Goal: Information Seeking & Learning: Learn about a topic

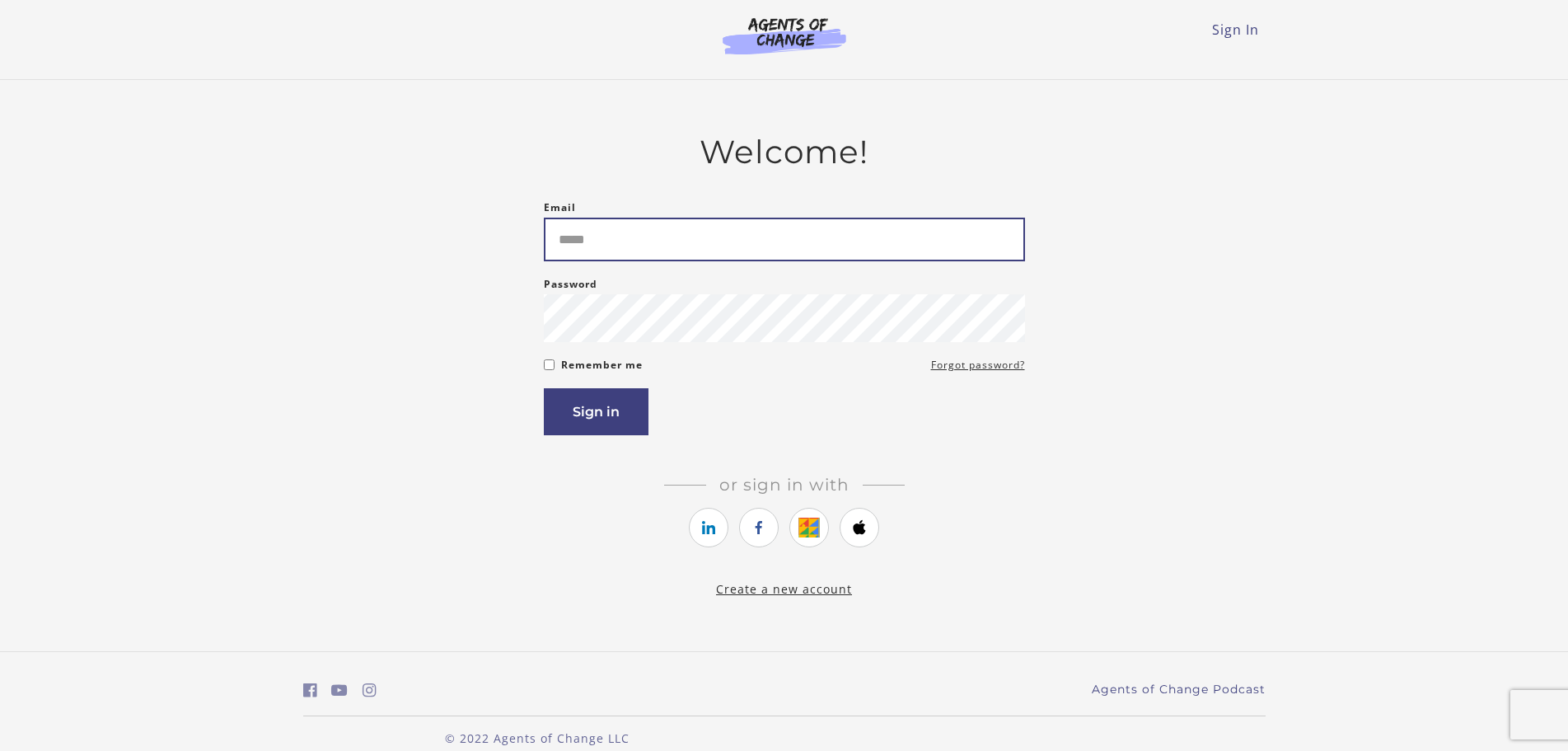
click at [723, 247] on input "Email" at bounding box center [785, 240] width 481 height 44
paste input "**********"
type input "**********"
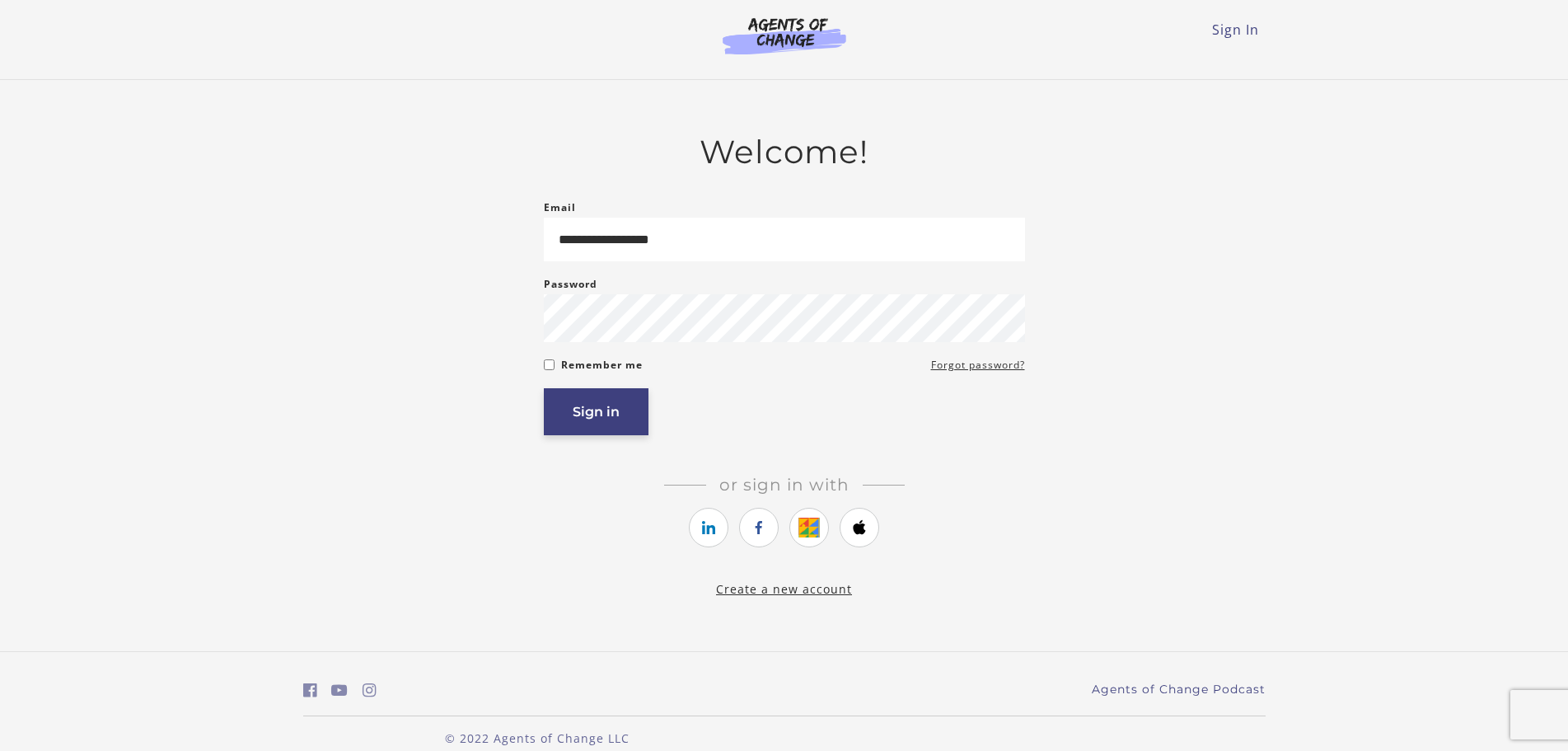
click at [595, 422] on button "Sign in" at bounding box center [597, 411] width 105 height 47
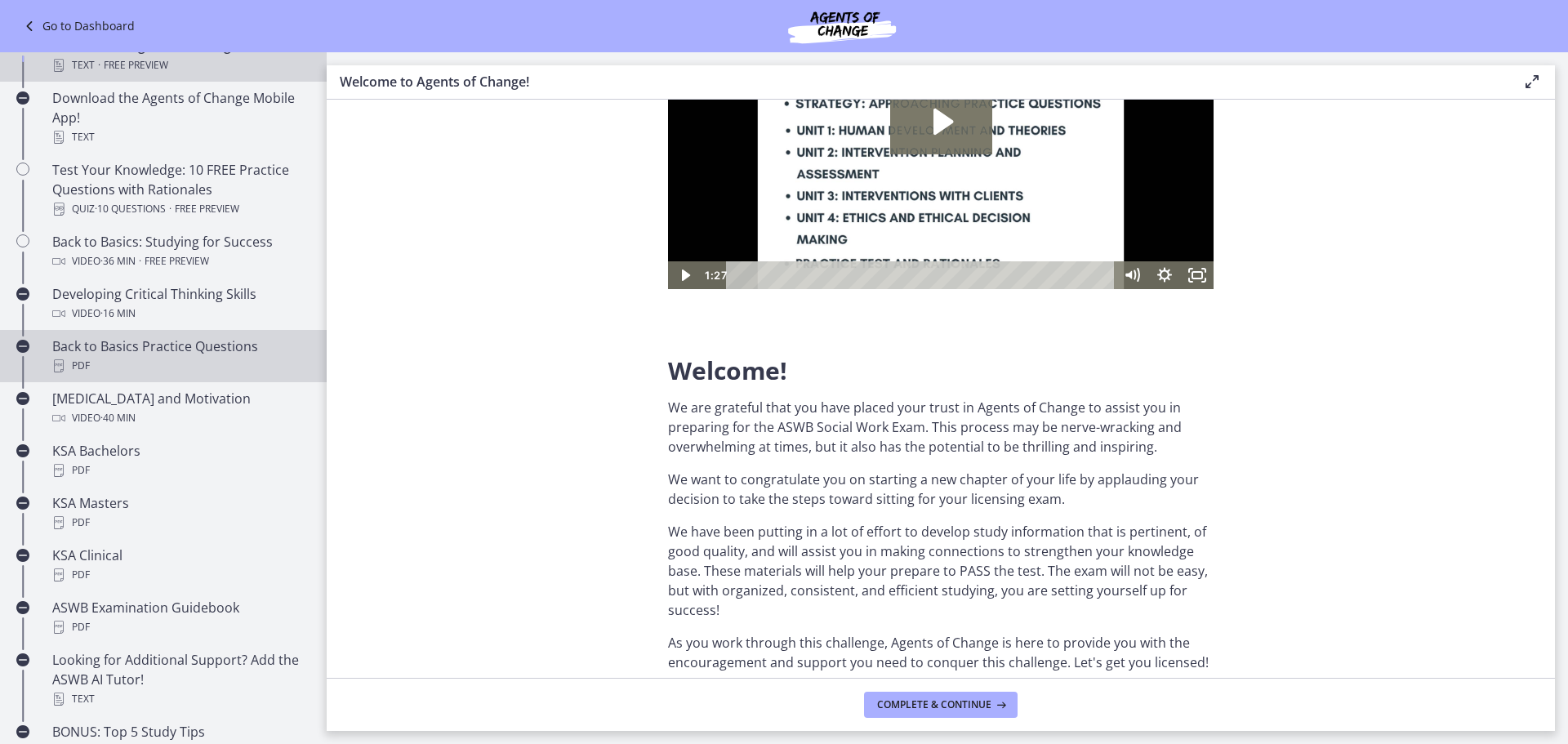
scroll to position [408, 0]
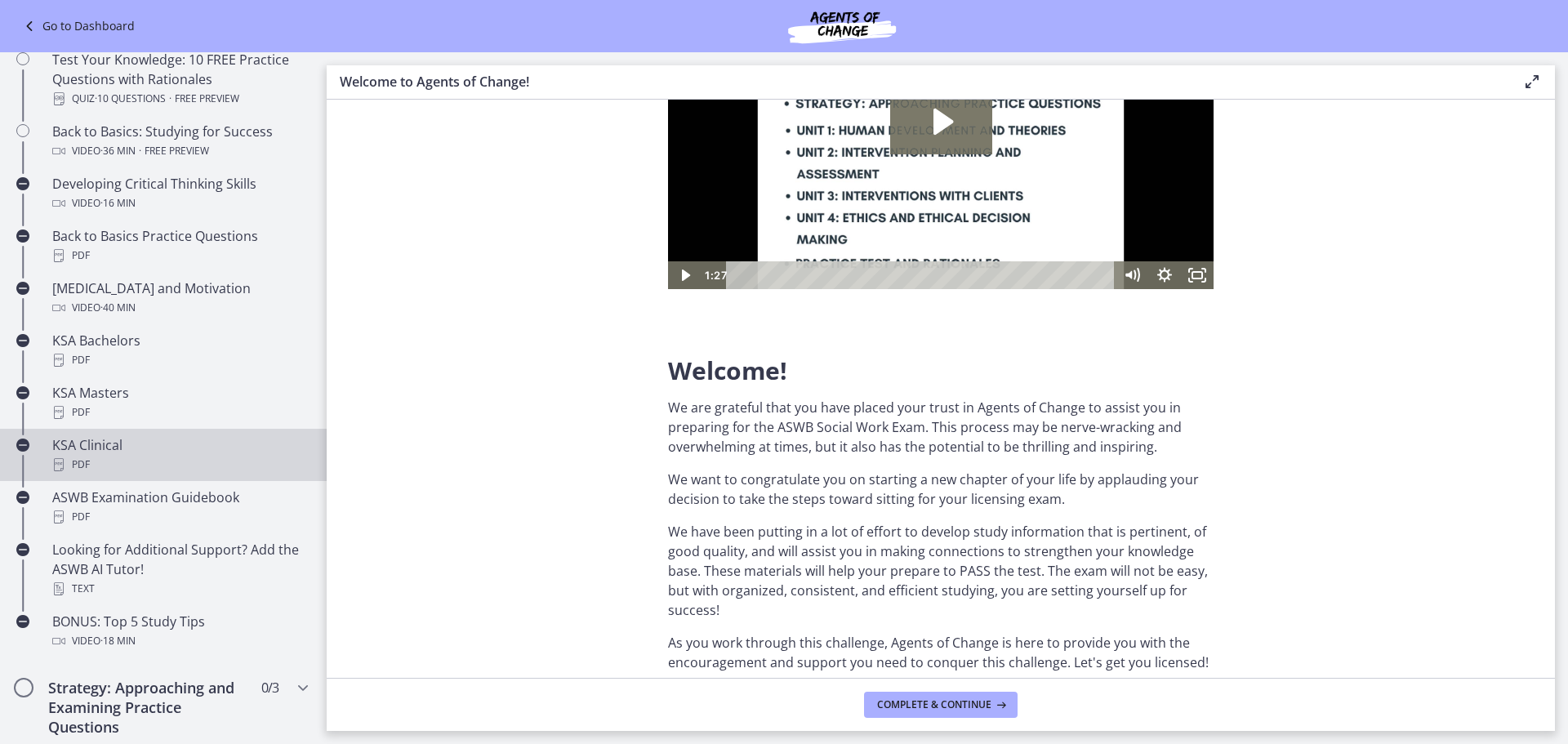
click at [82, 439] on div "KSA Clinical PDF" at bounding box center [179, 455] width 255 height 40
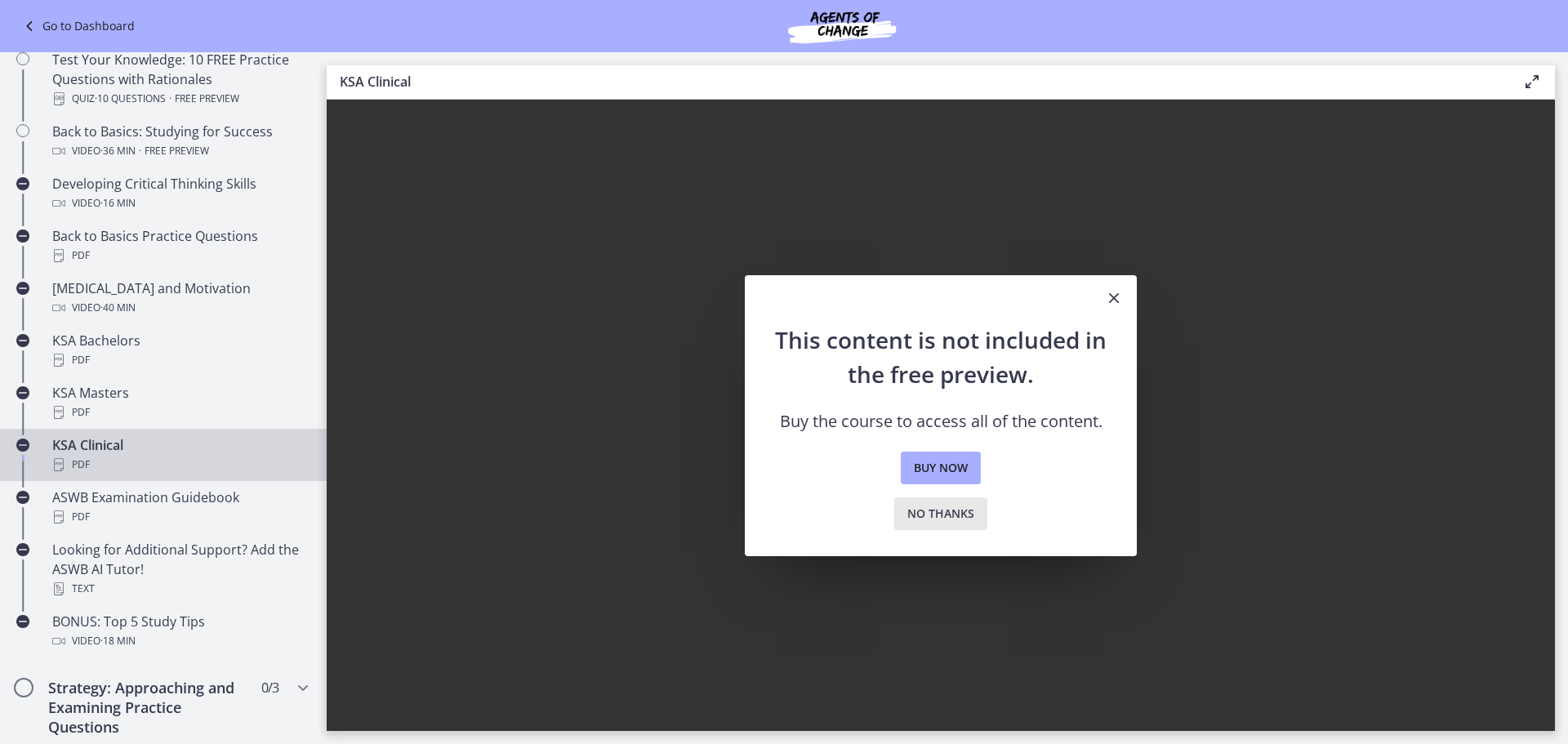
click at [957, 517] on span "No thanks" at bounding box center [940, 513] width 67 height 20
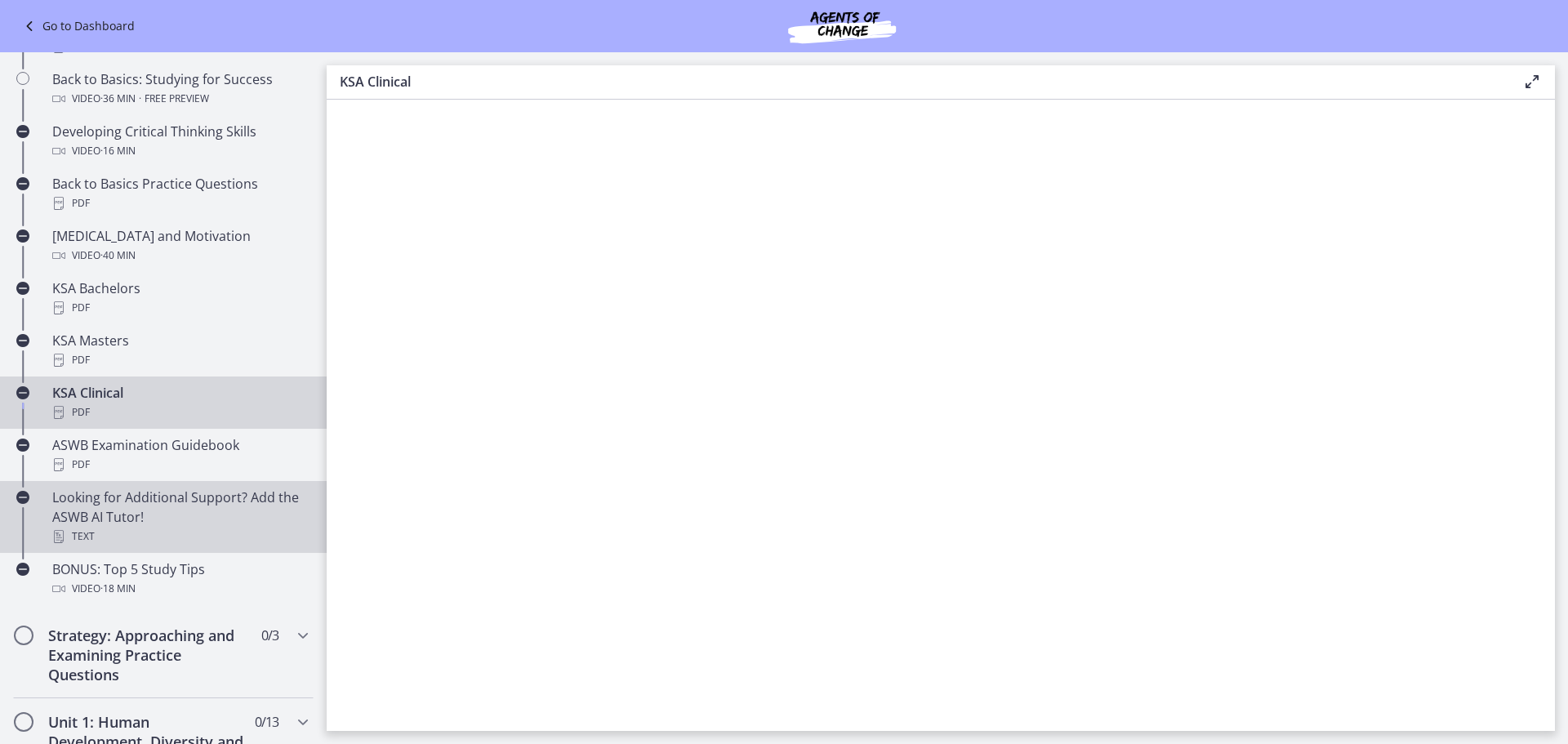
scroll to position [490, 0]
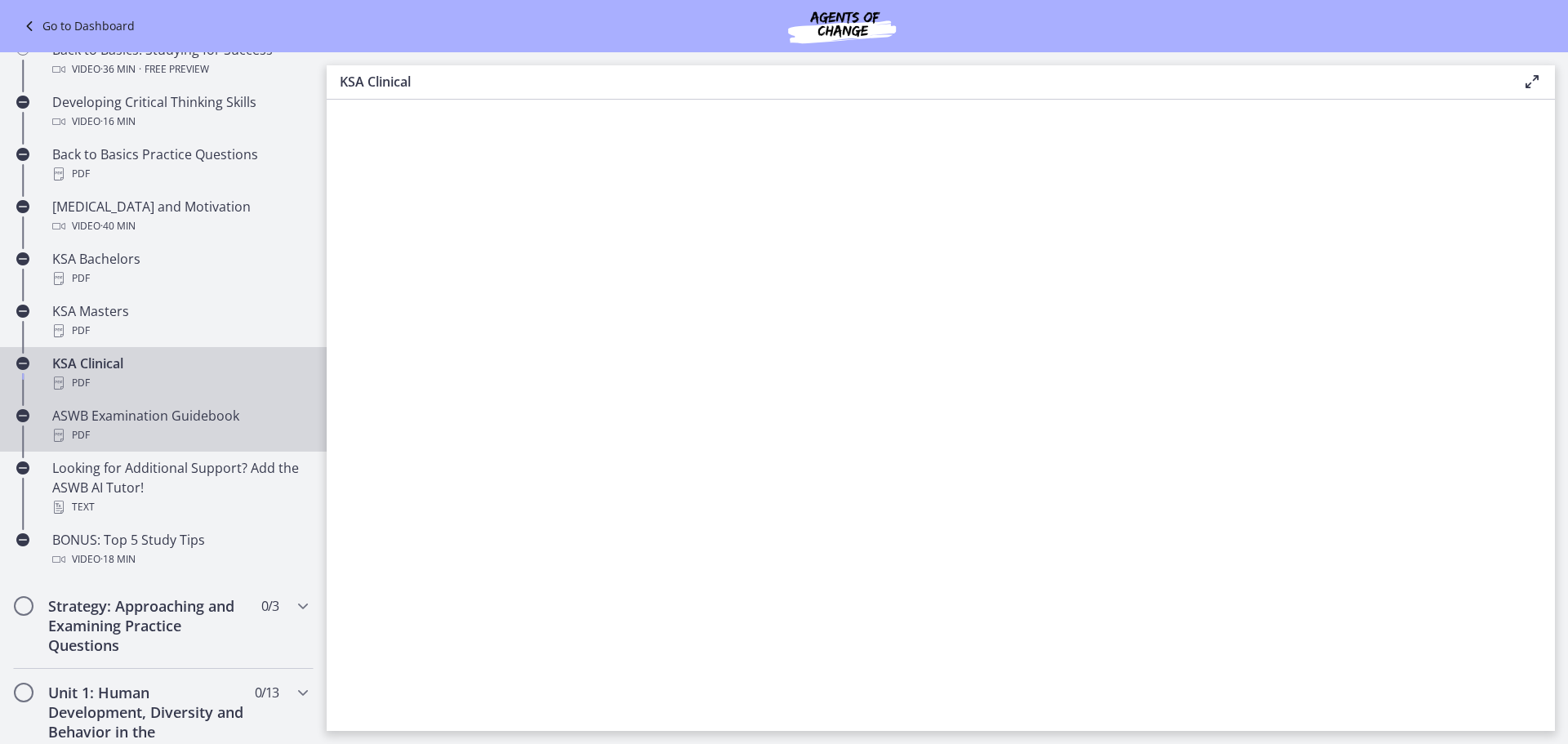
click at [152, 415] on div "ASWB Examination Guidebook PDF" at bounding box center [179, 425] width 255 height 40
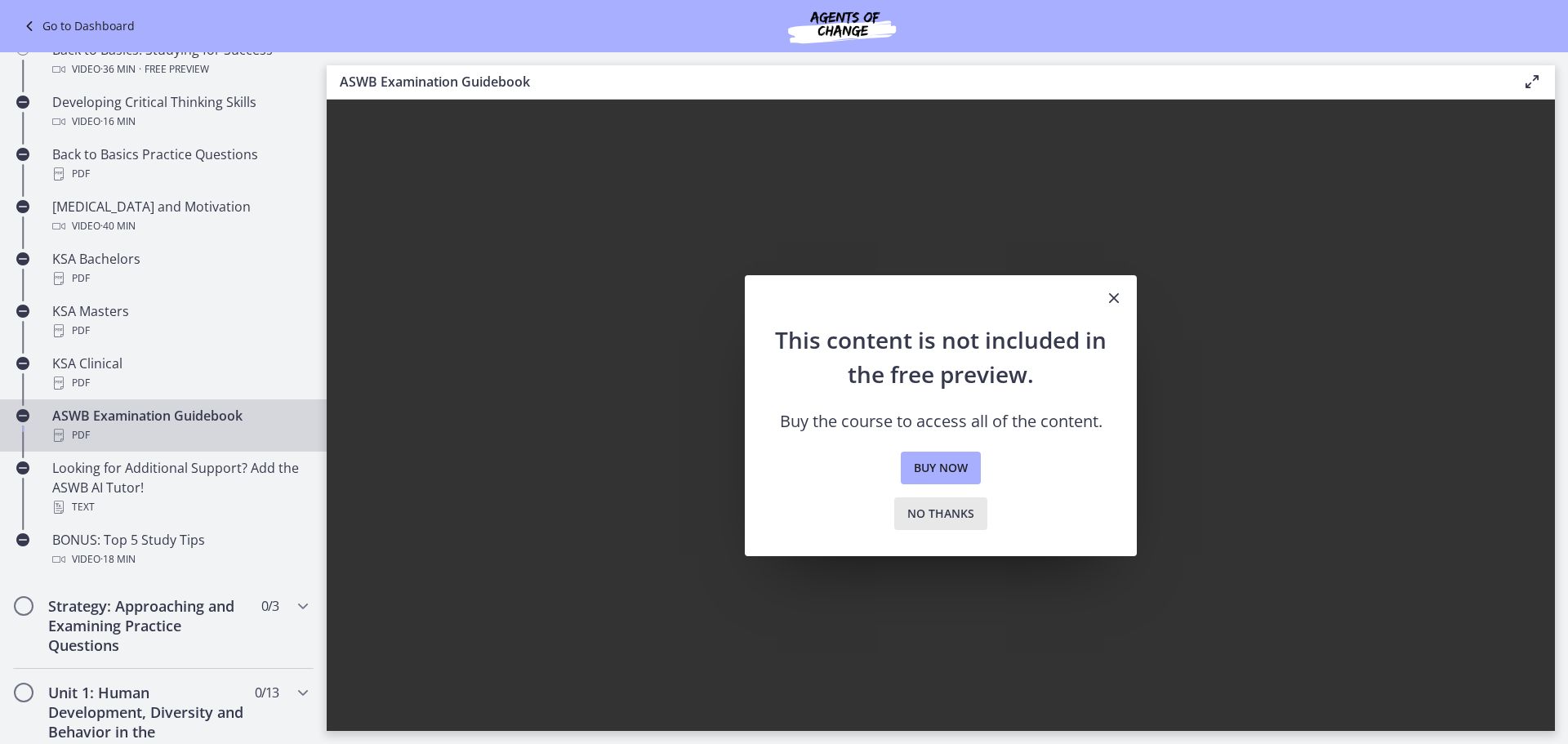
click at [934, 509] on span "No thanks" at bounding box center [940, 513] width 67 height 20
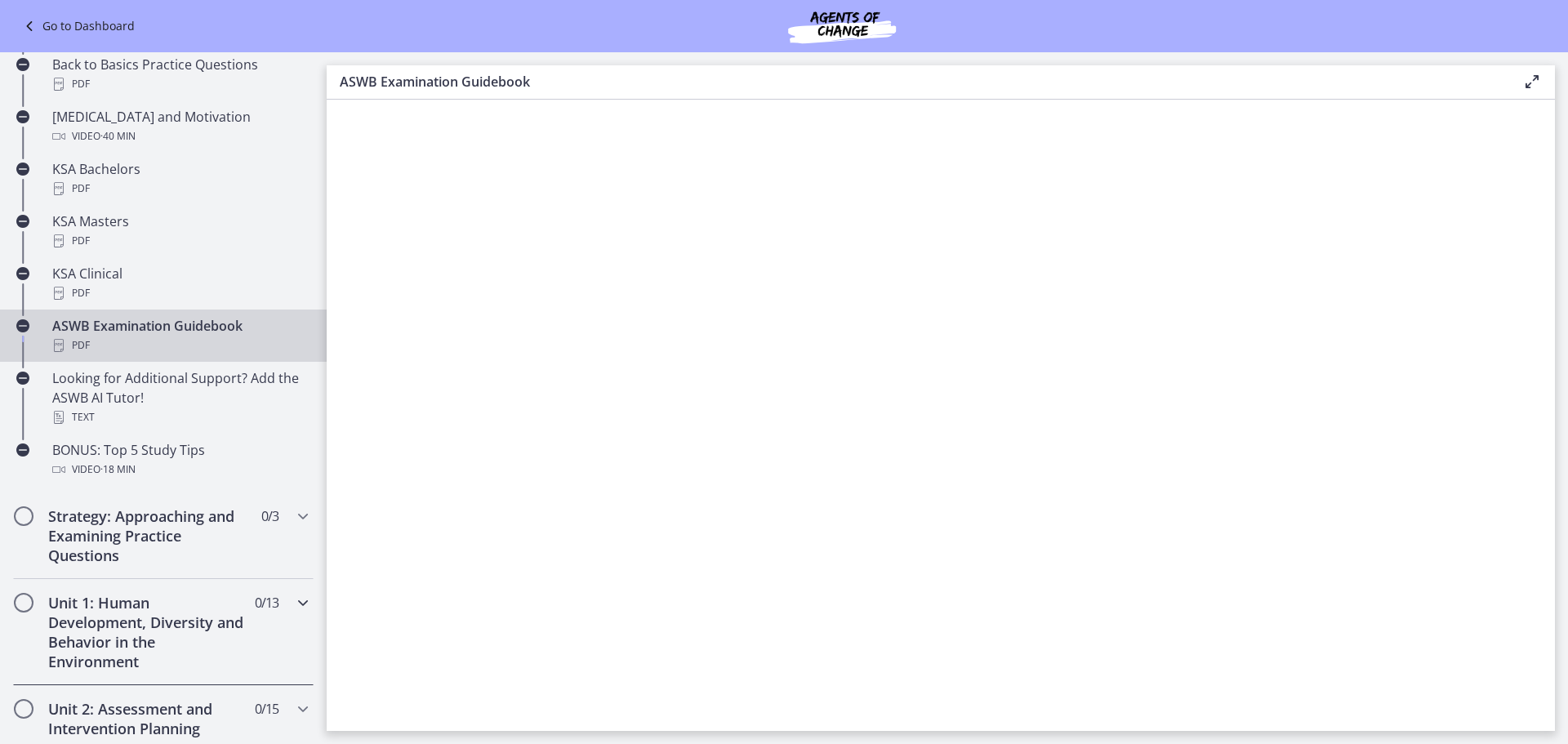
scroll to position [736, 0]
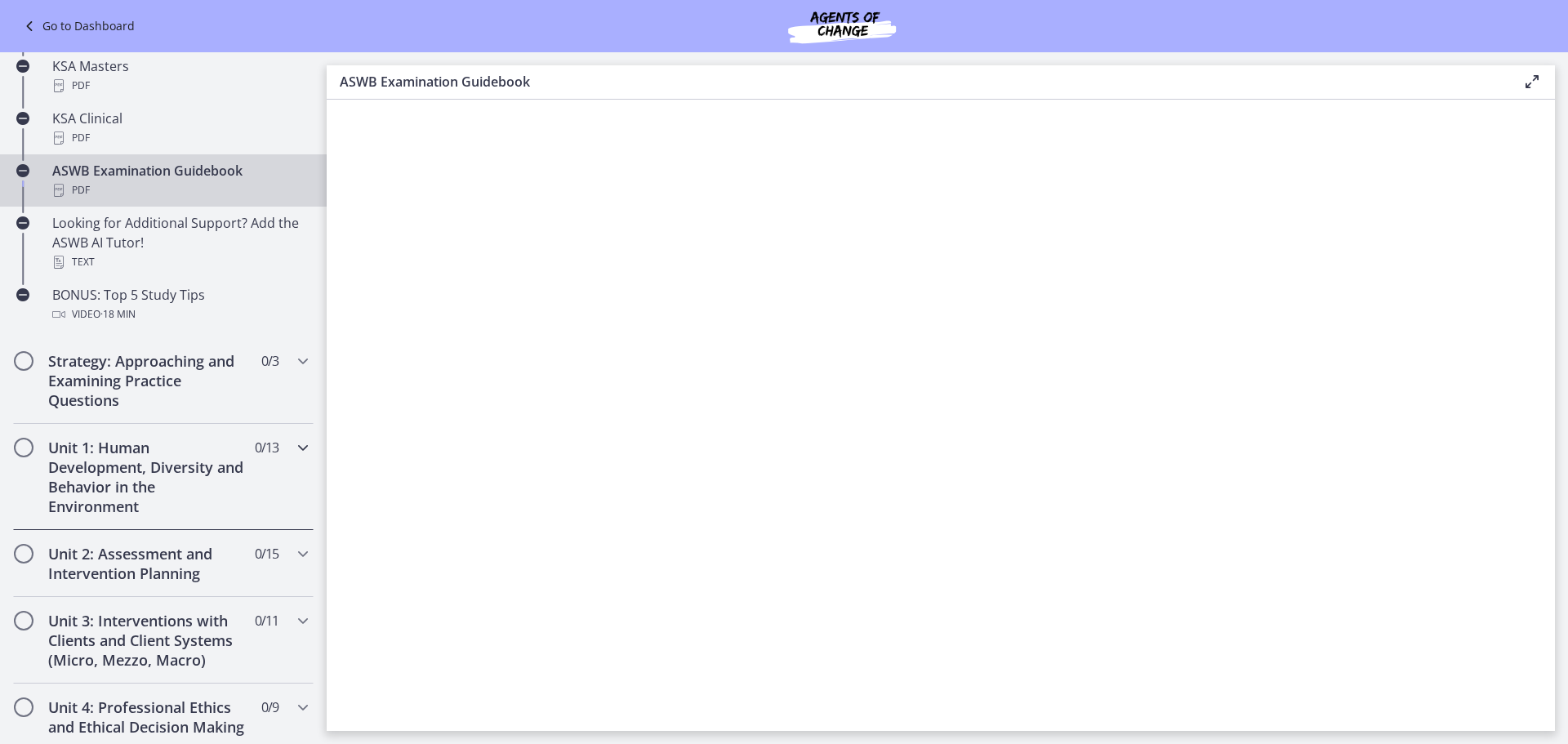
click at [158, 493] on h2 "Unit 1: Human Development, Diversity and Behavior in the Environment" at bounding box center [147, 476] width 199 height 78
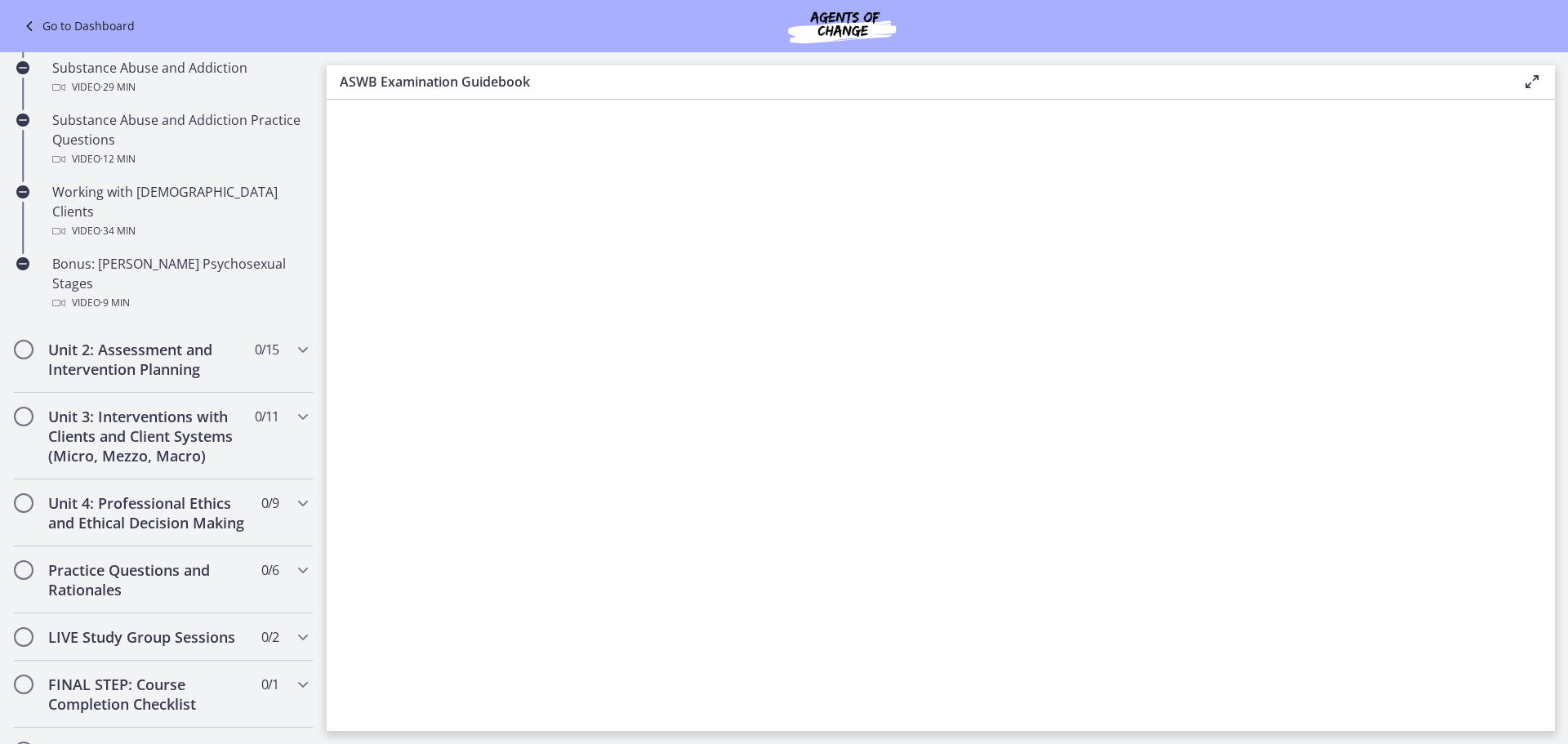
scroll to position [1021, 0]
click at [293, 404] on icon "Chapters" at bounding box center [303, 413] width 20 height 20
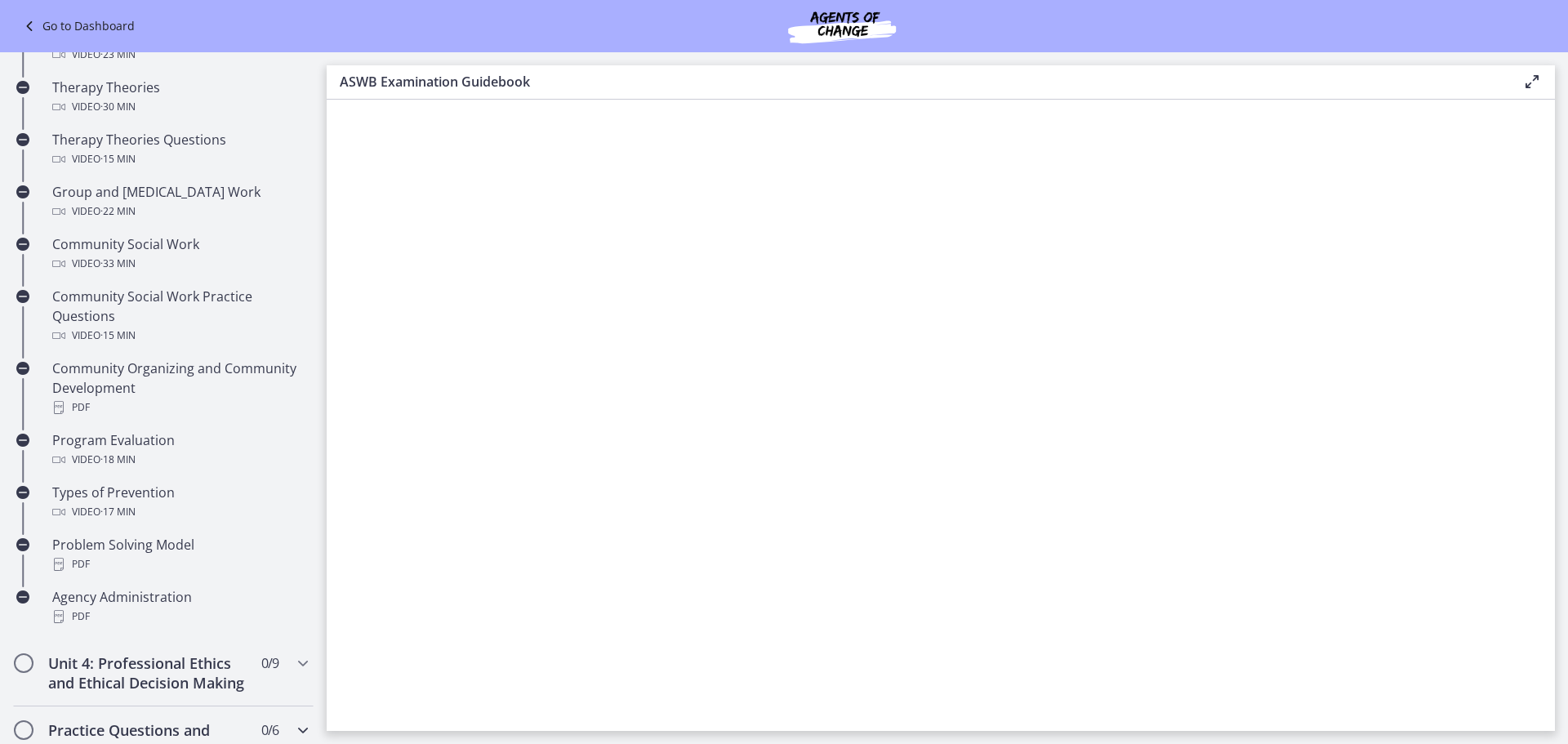
scroll to position [328, 0]
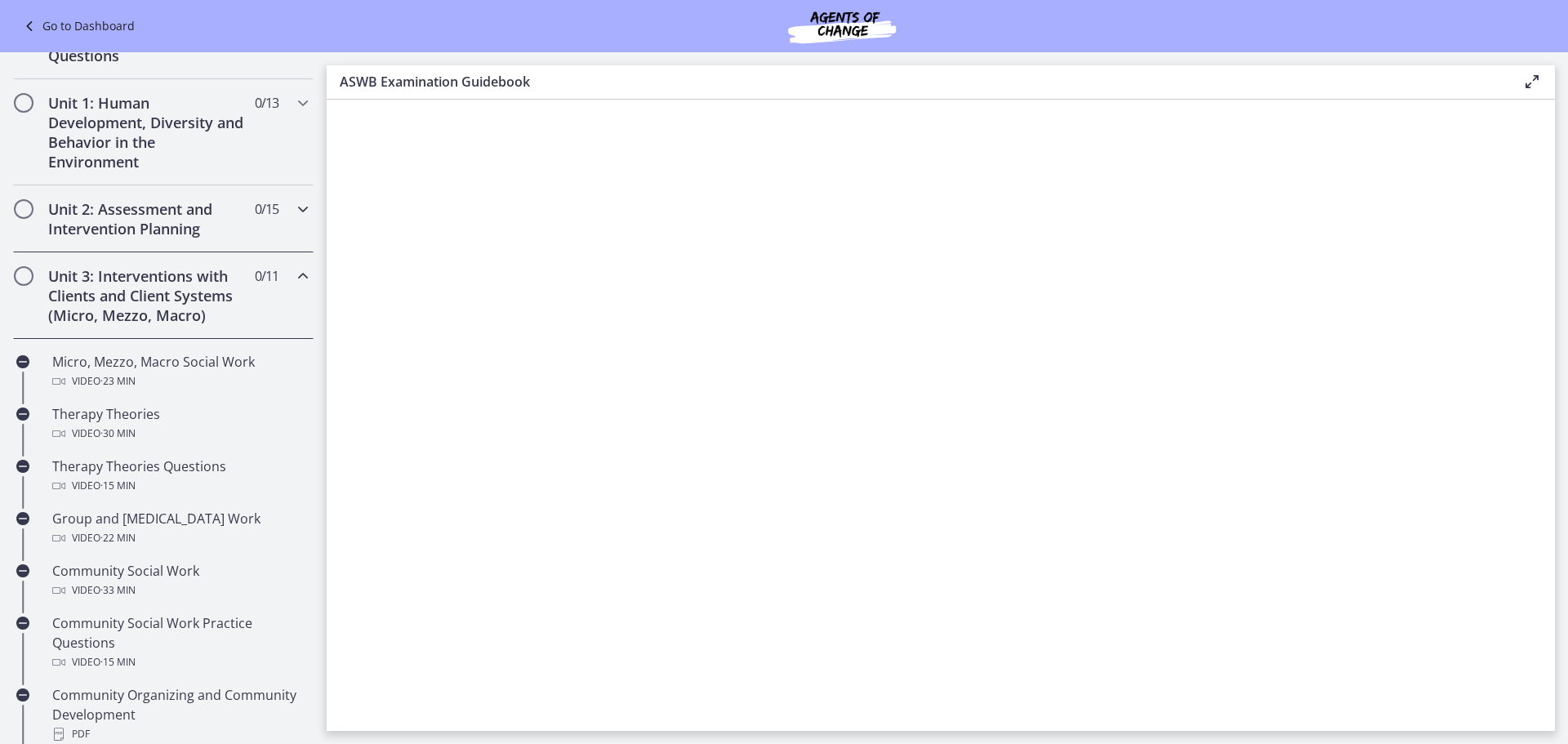
click at [293, 213] on icon "Chapters" at bounding box center [303, 208] width 20 height 20
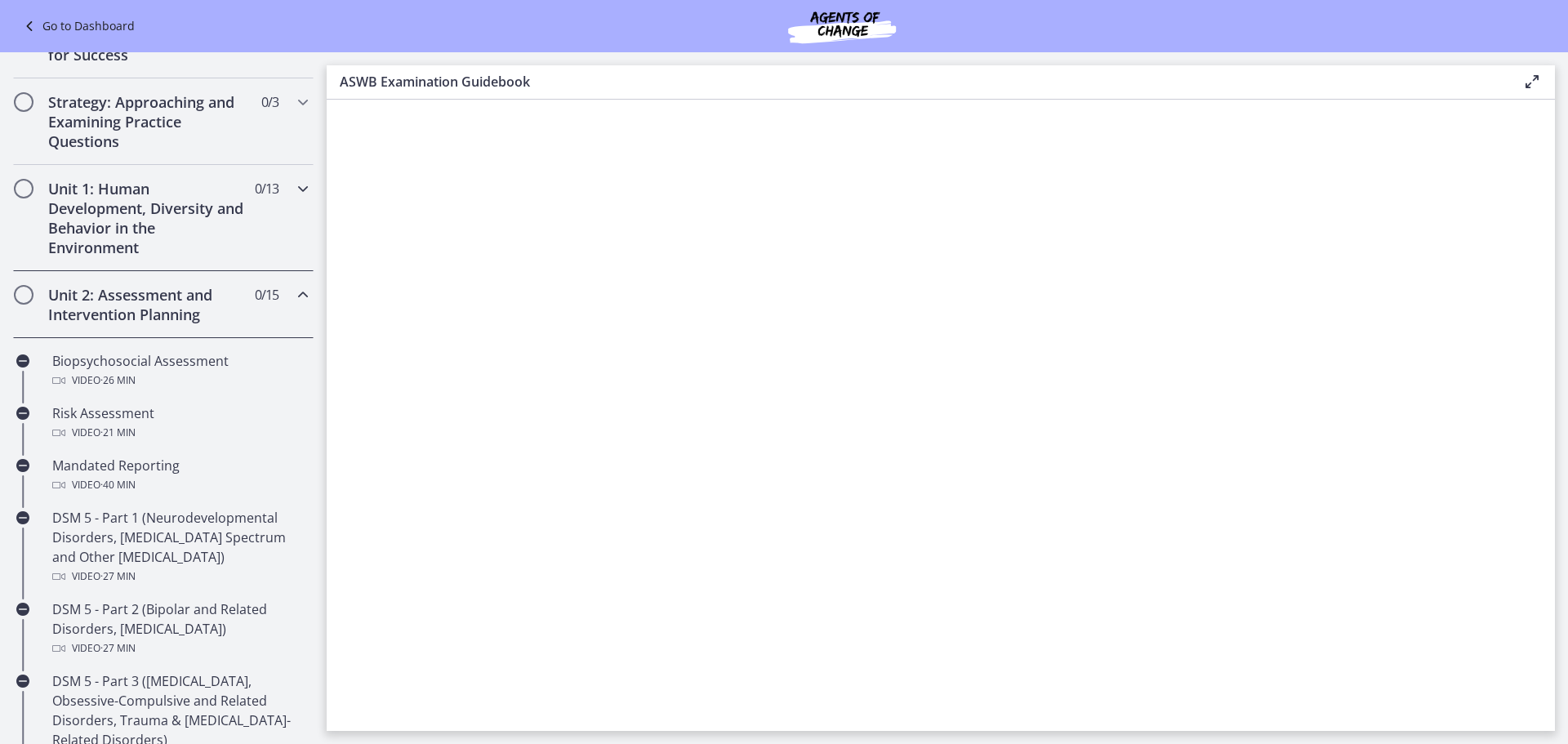
scroll to position [247, 0]
click at [141, 289] on h2 "Unit 2: Assessment and Intervention Planning" at bounding box center [147, 301] width 199 height 40
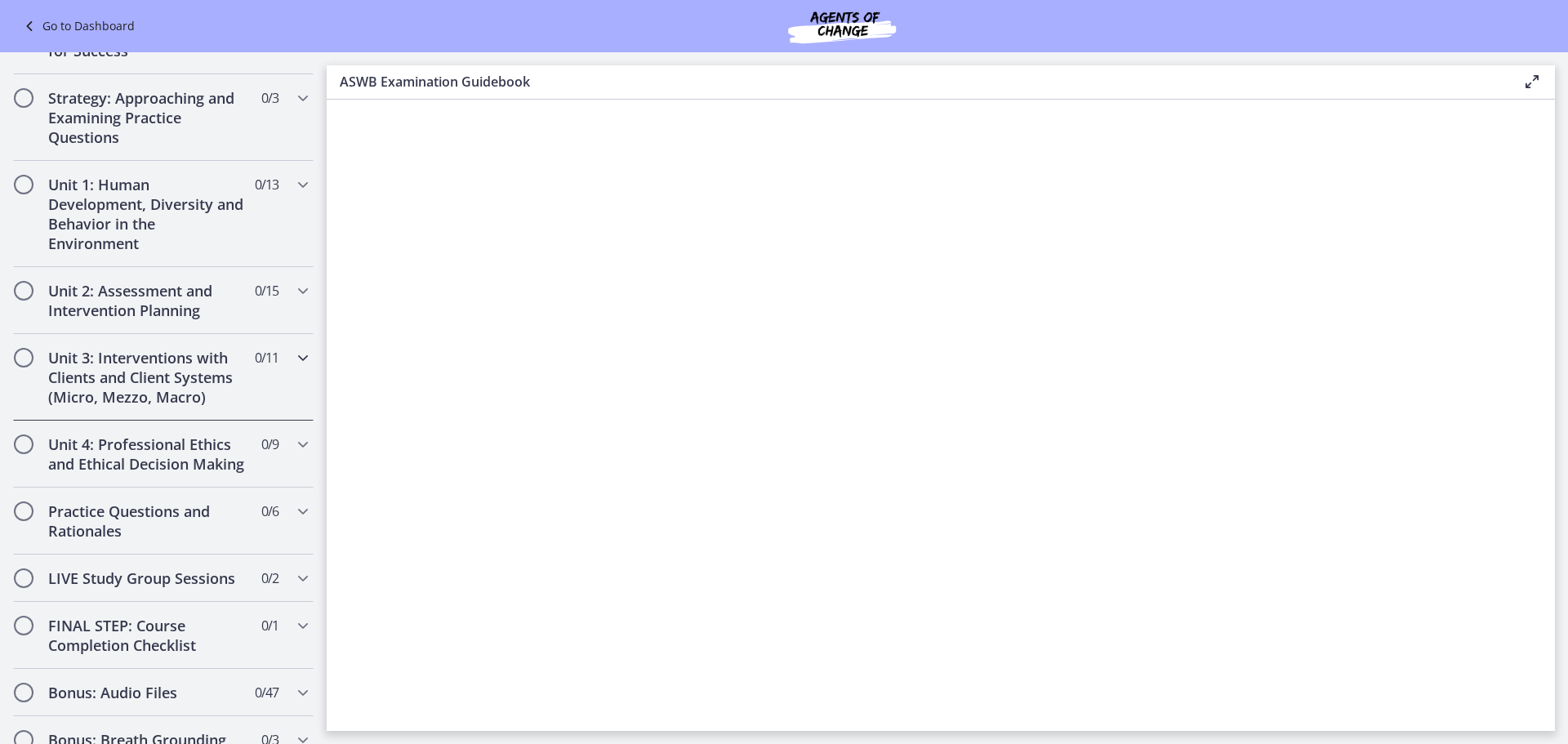
click at [149, 388] on h2 "Unit 3: Interventions with Clients and Client Systems (Micro, Mezzo, Macro)" at bounding box center [147, 377] width 199 height 58
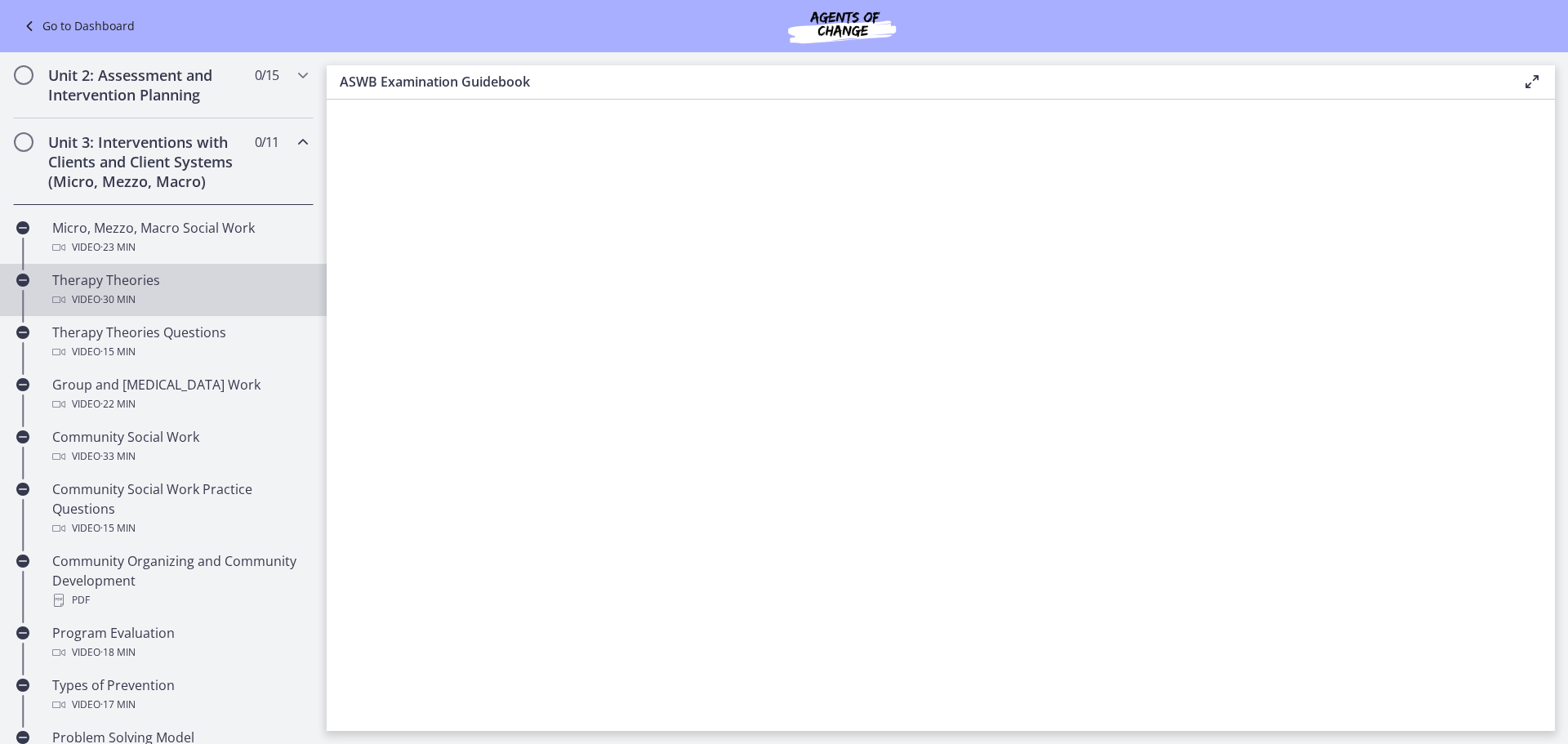
scroll to position [491, 0]
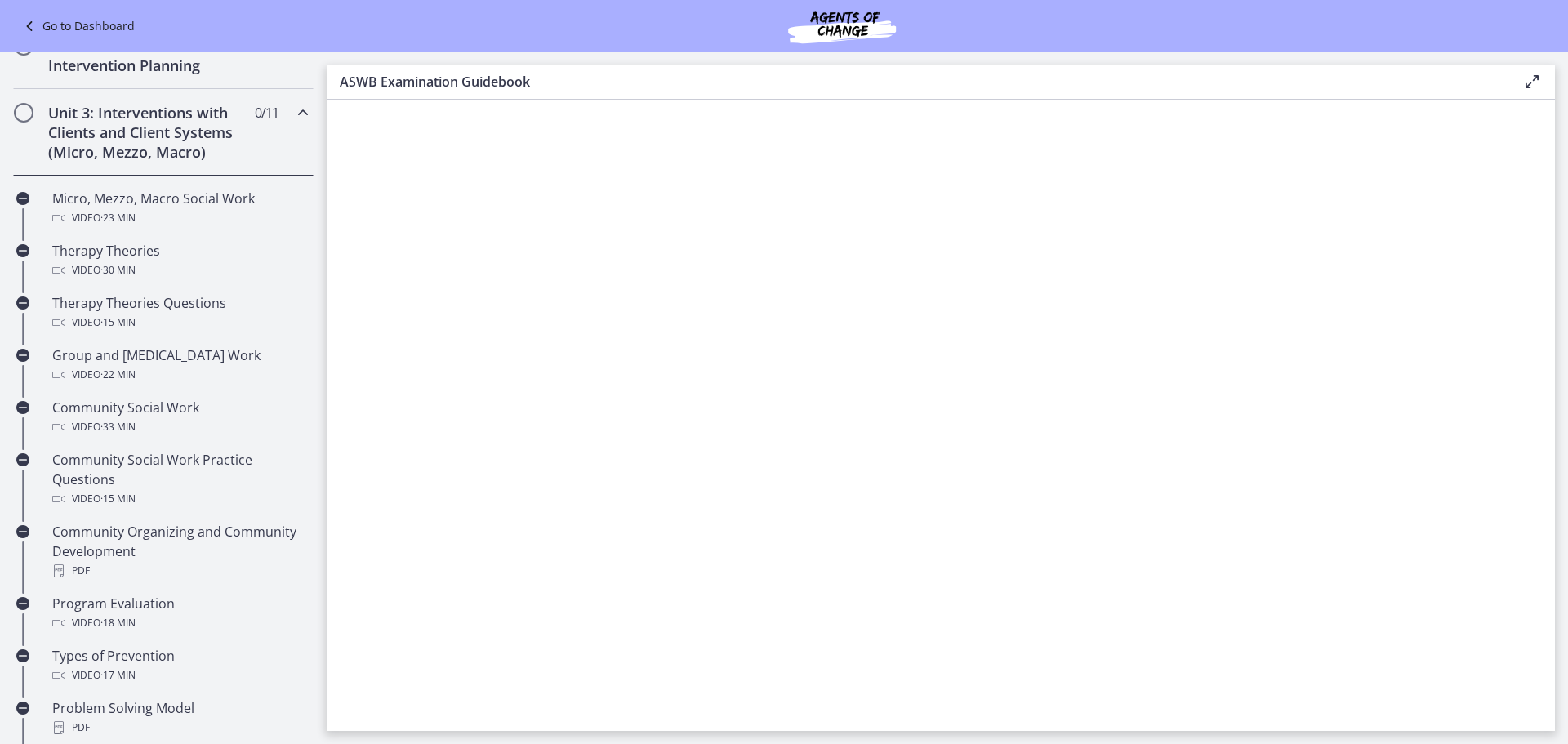
click at [148, 135] on h2 "Unit 3: Interventions with Clients and Client Systems (Micro, Mezzo, Macro)" at bounding box center [147, 132] width 199 height 58
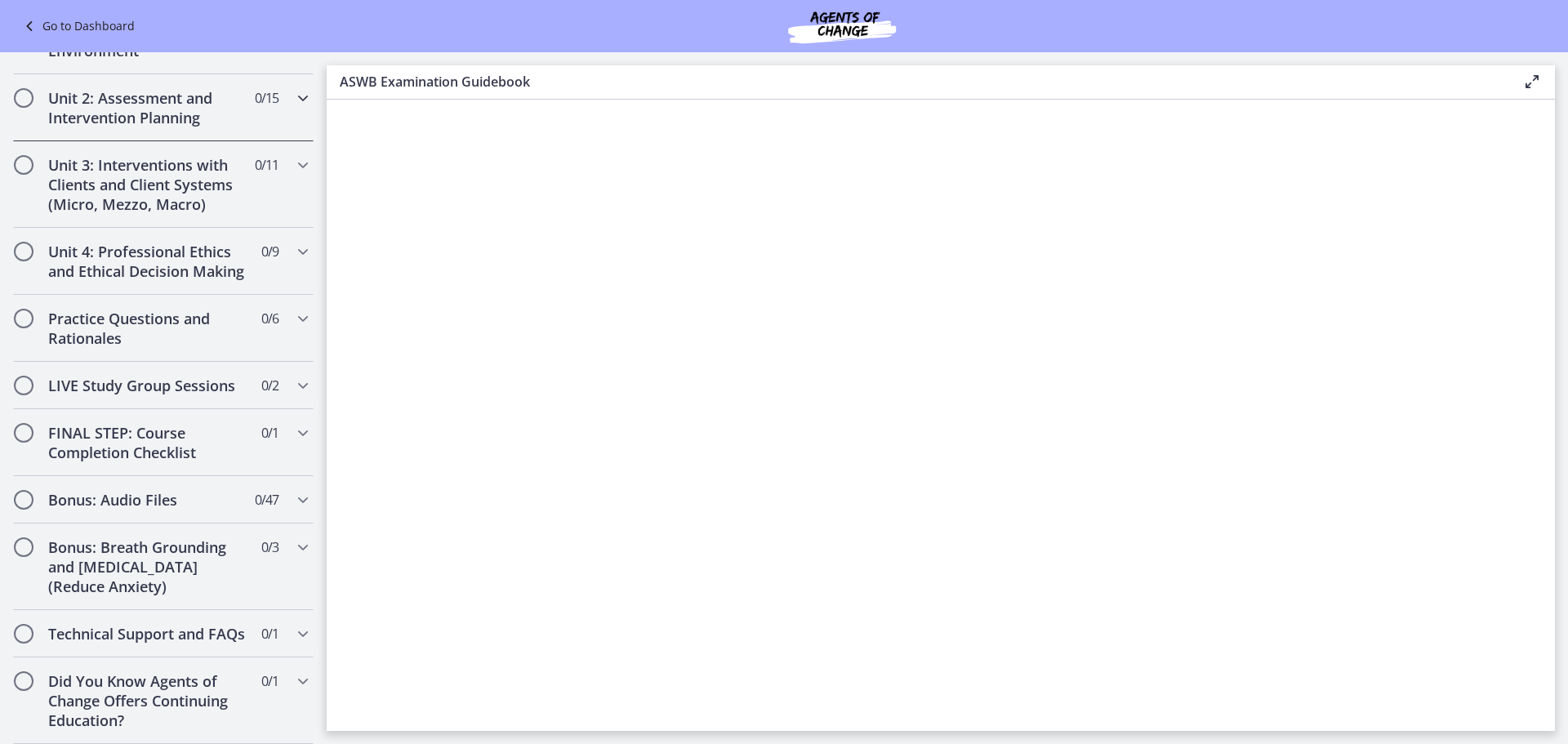
click at [115, 89] on h2 "Unit 2: Assessment and Intervention Planning" at bounding box center [147, 108] width 199 height 40
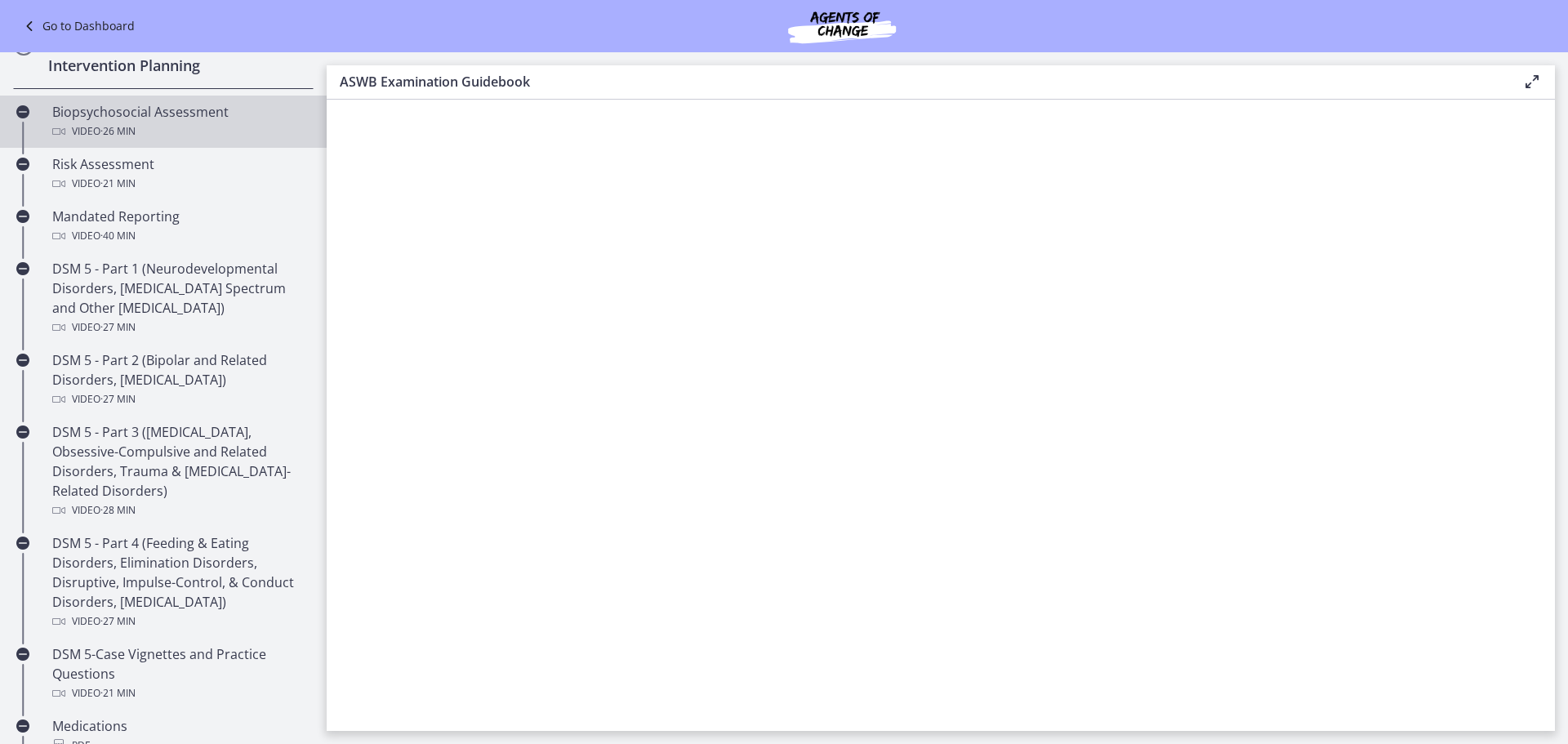
scroll to position [410, 0]
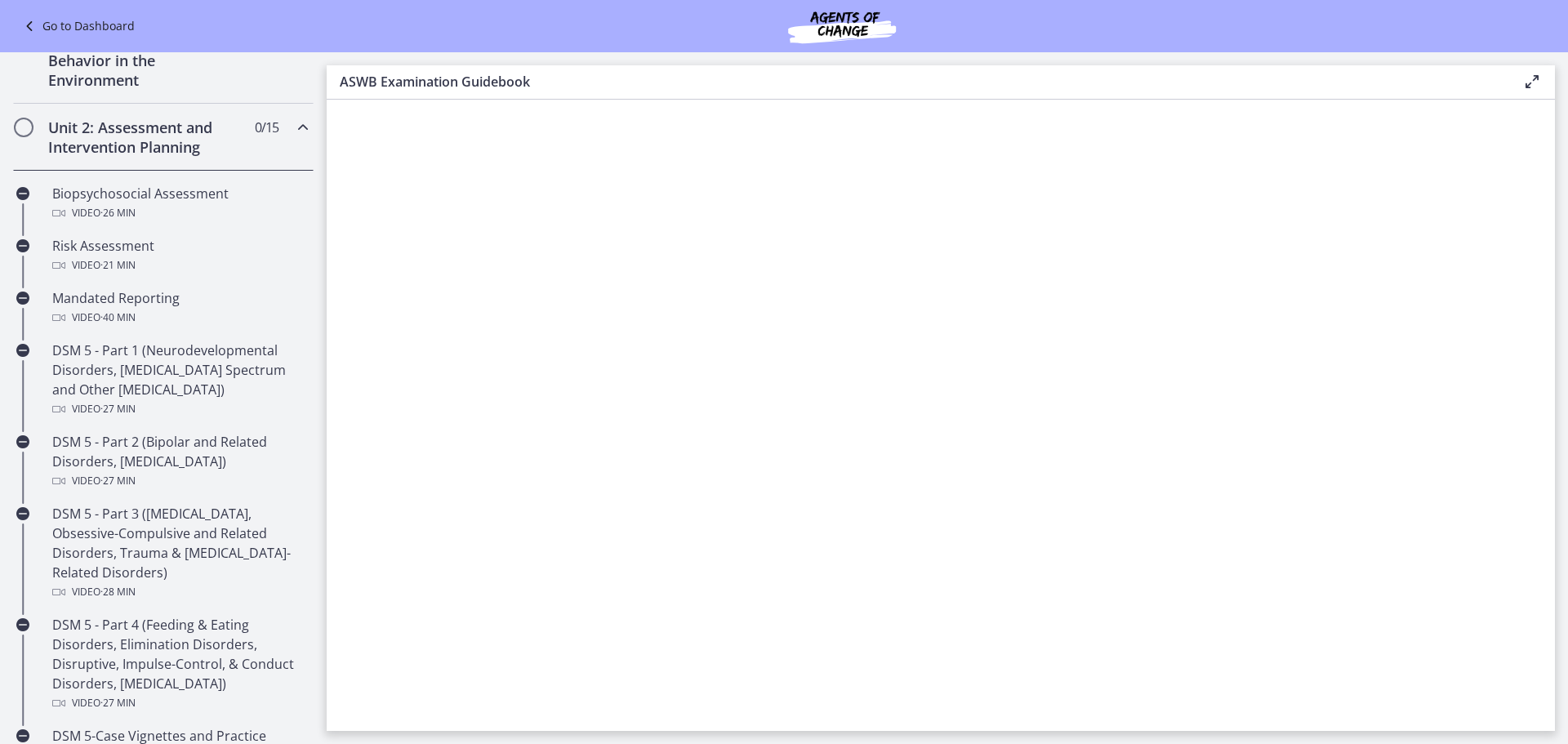
click at [173, 144] on h2 "Unit 2: Assessment and Intervention Planning" at bounding box center [147, 138] width 199 height 40
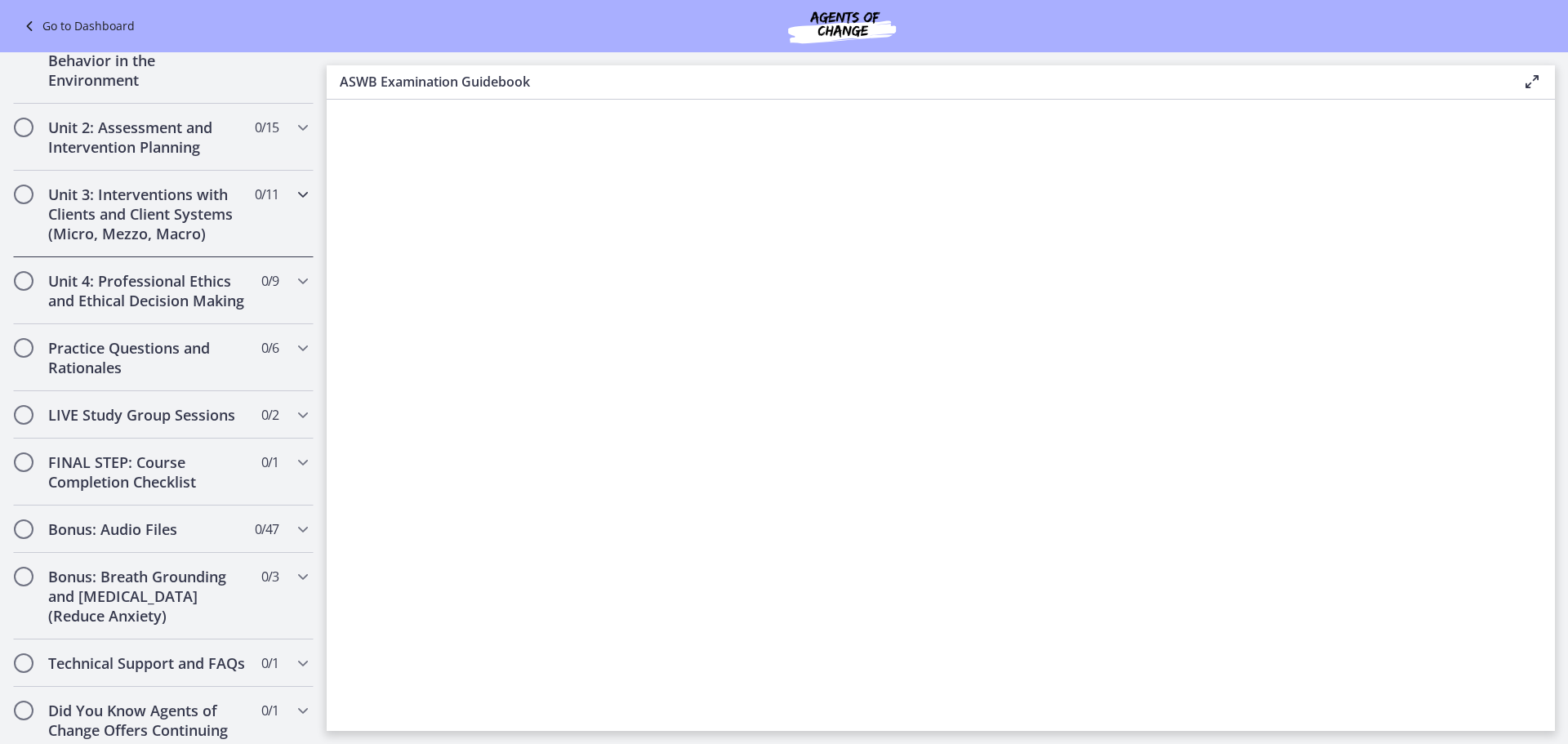
click at [156, 200] on h2 "Unit 3: Interventions with Clients and Client Systems (Micro, Mezzo, Macro)" at bounding box center [147, 214] width 199 height 58
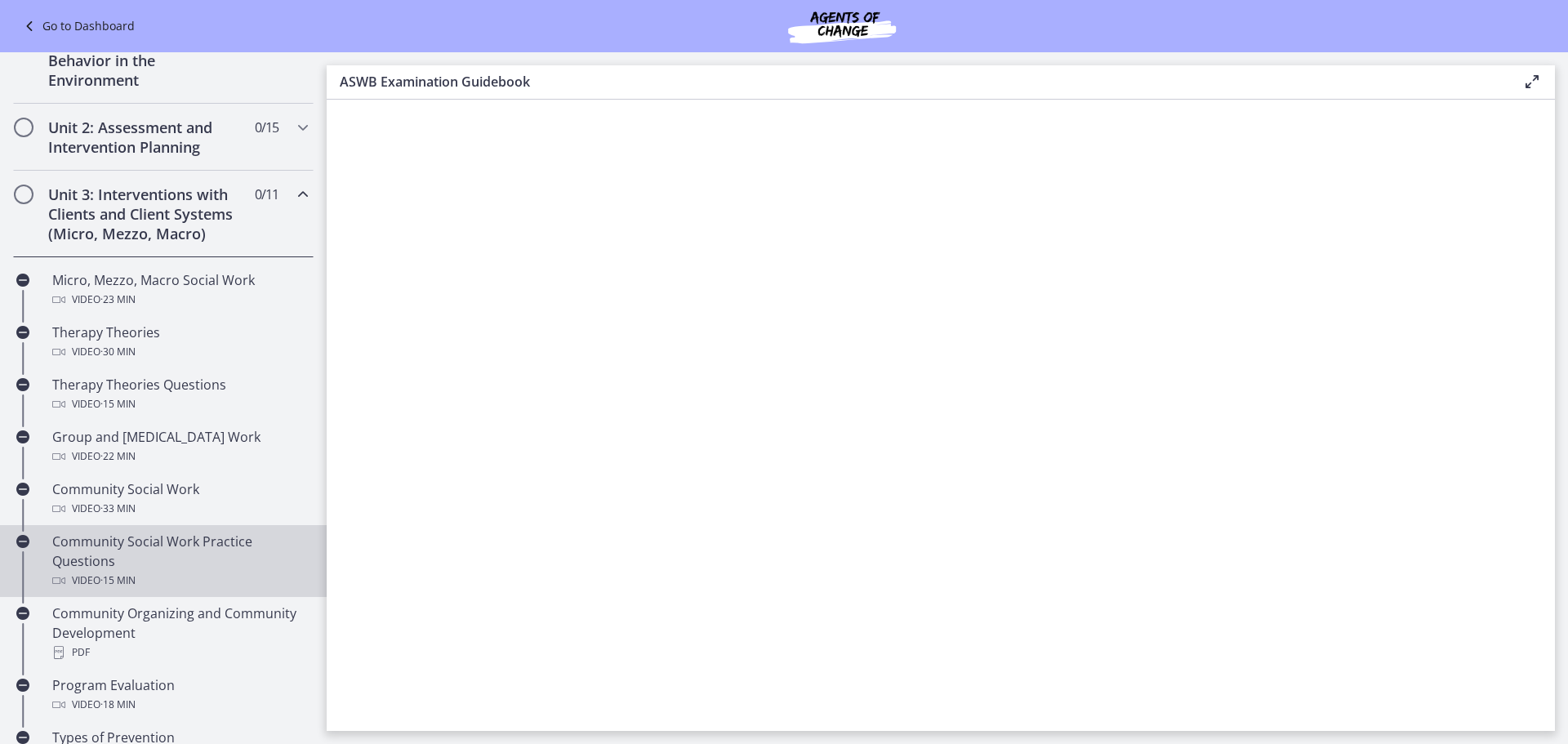
click at [152, 565] on div "Community Social Work Practice Questions Video · 15 min" at bounding box center [179, 561] width 255 height 58
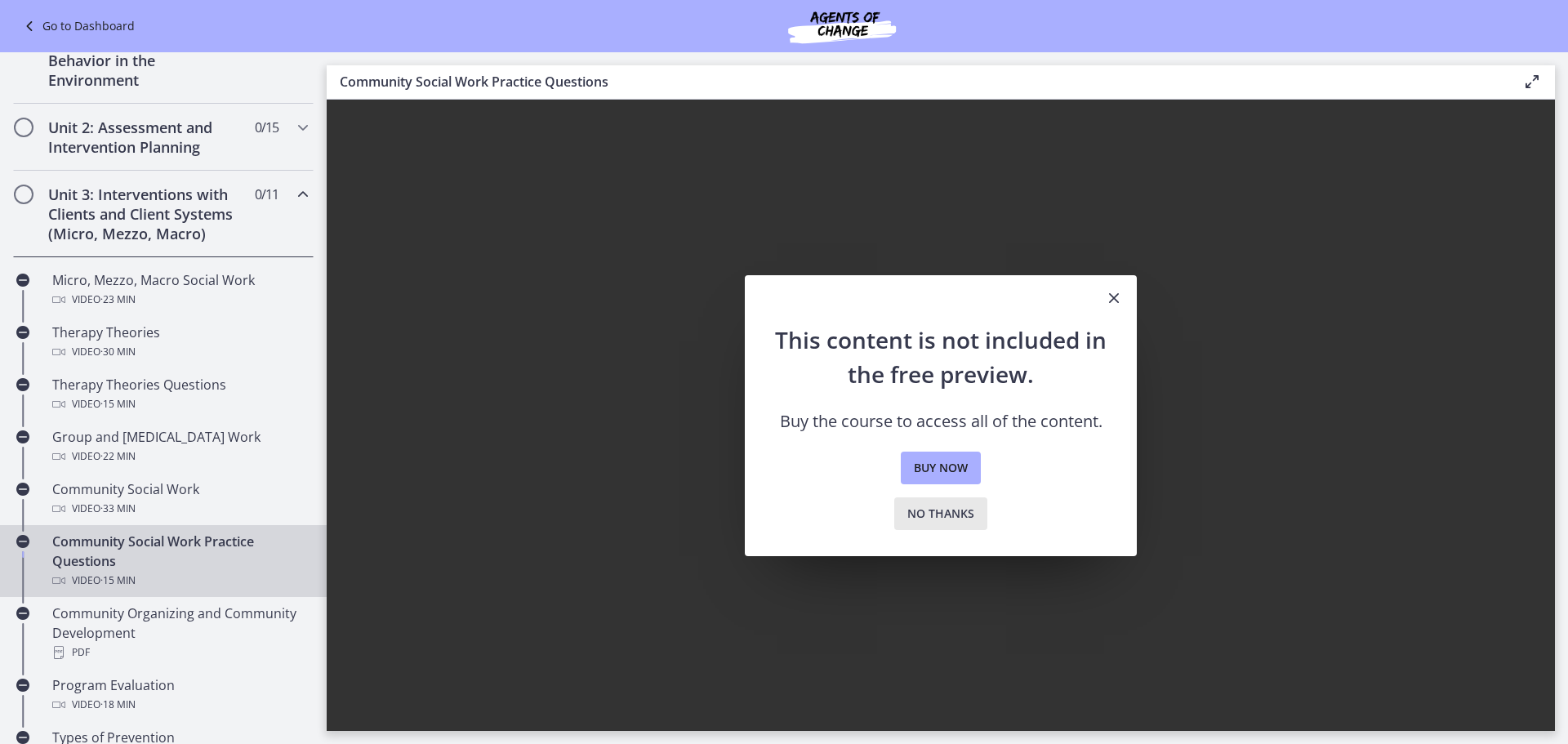
click at [950, 516] on span "No thanks" at bounding box center [940, 513] width 67 height 20
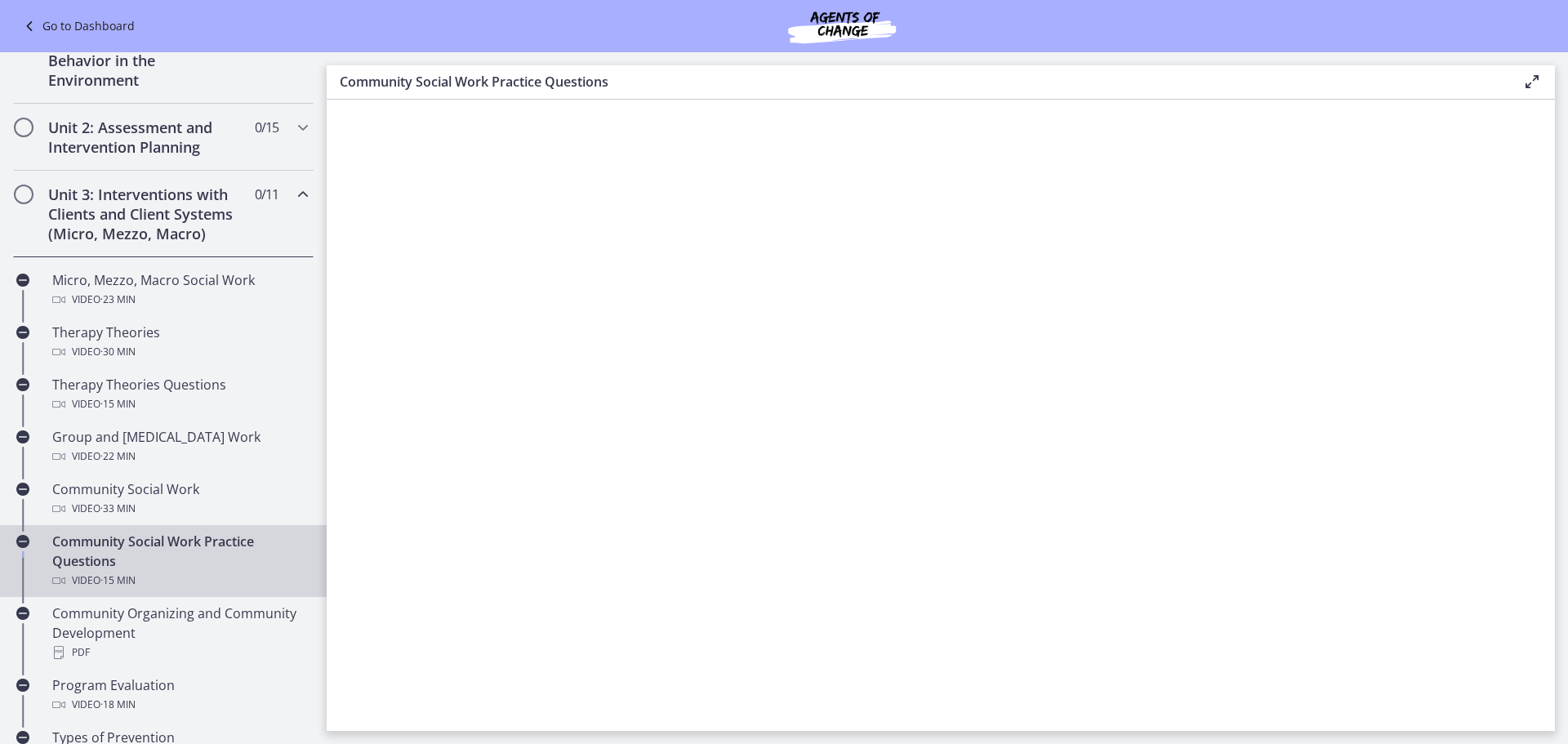
click at [146, 558] on div "Community Social Work Practice Questions Video · 15 min" at bounding box center [179, 561] width 255 height 58
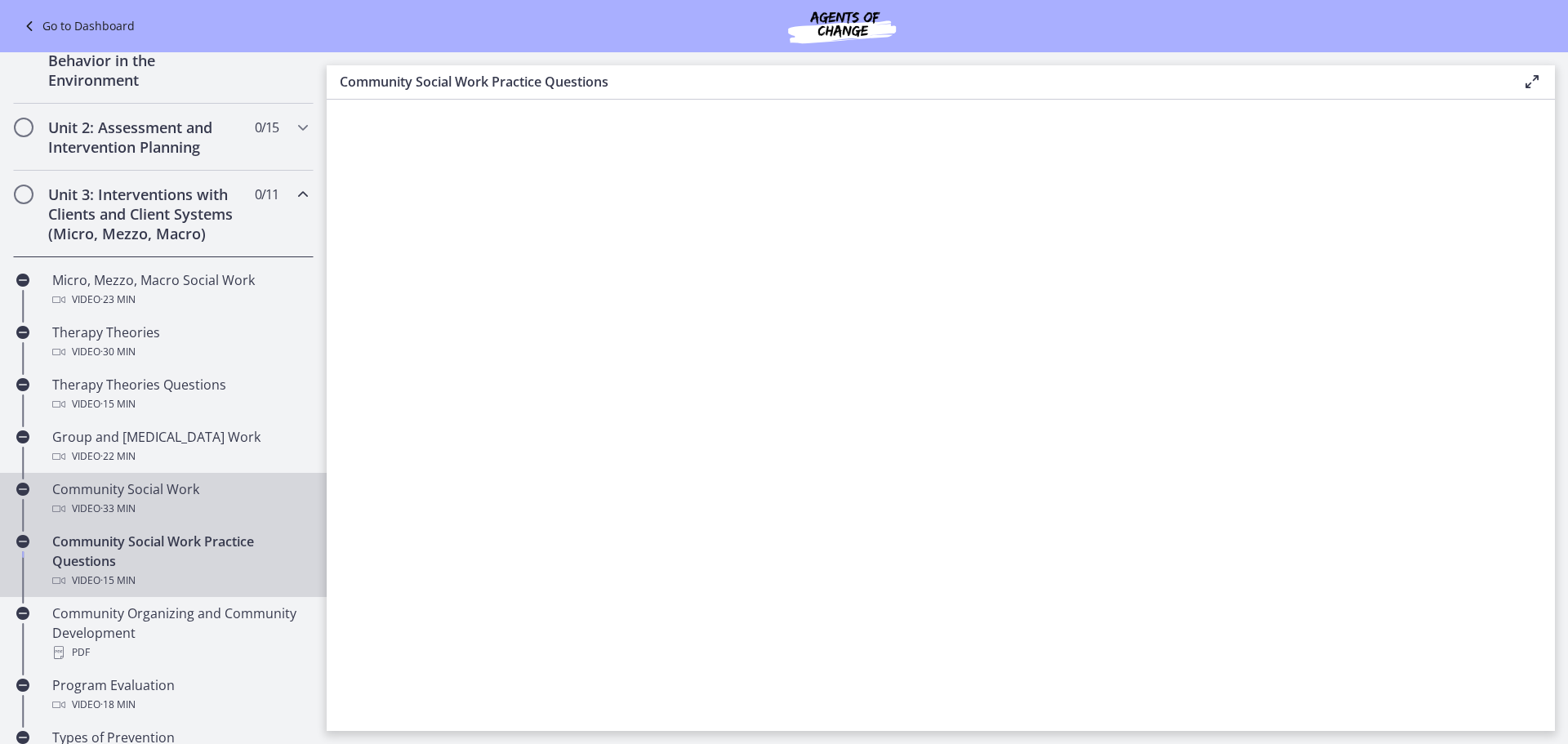
click at [141, 510] on div "Community Social Work Video · 33 min" at bounding box center [179, 499] width 255 height 40
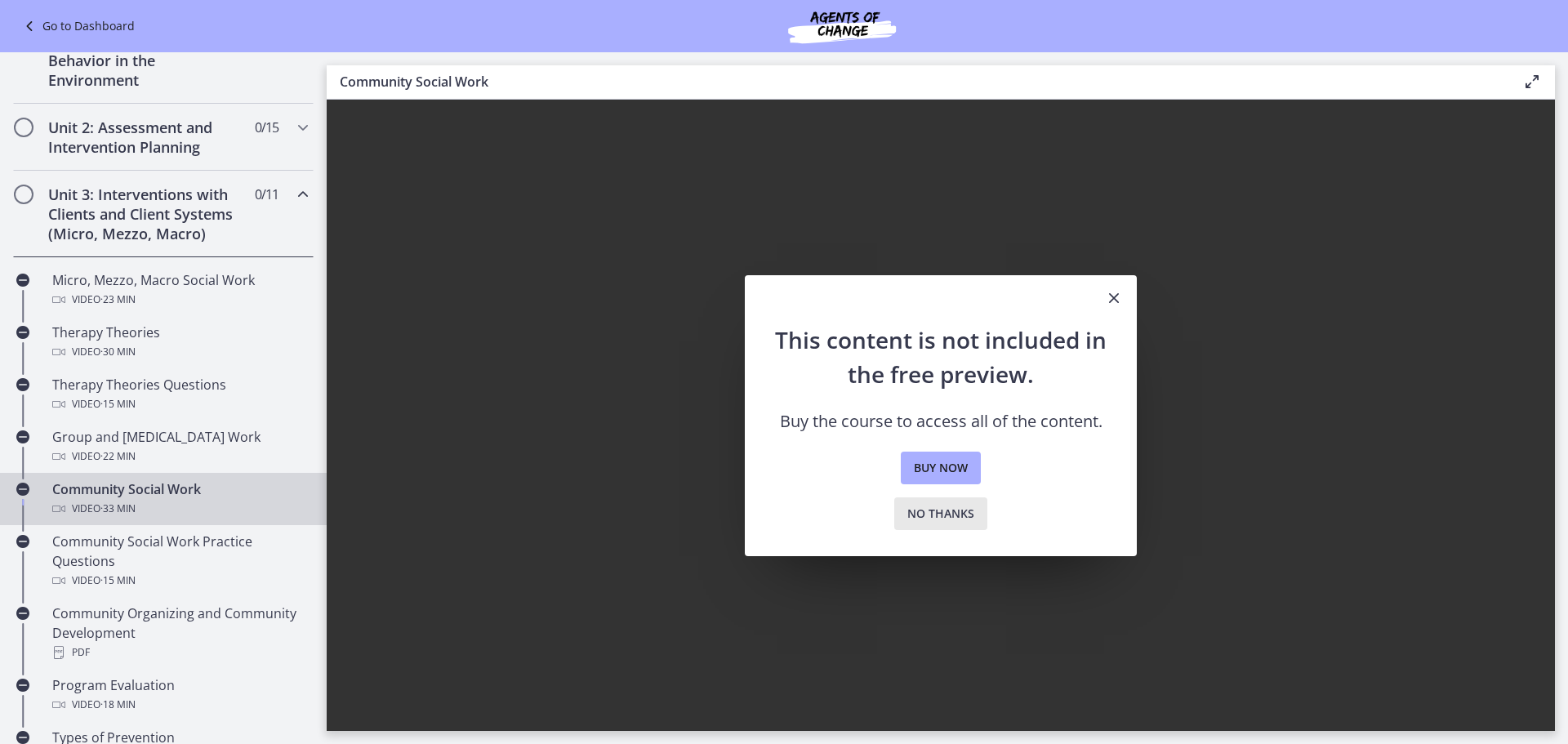
click at [950, 511] on span "No thanks" at bounding box center [940, 513] width 67 height 20
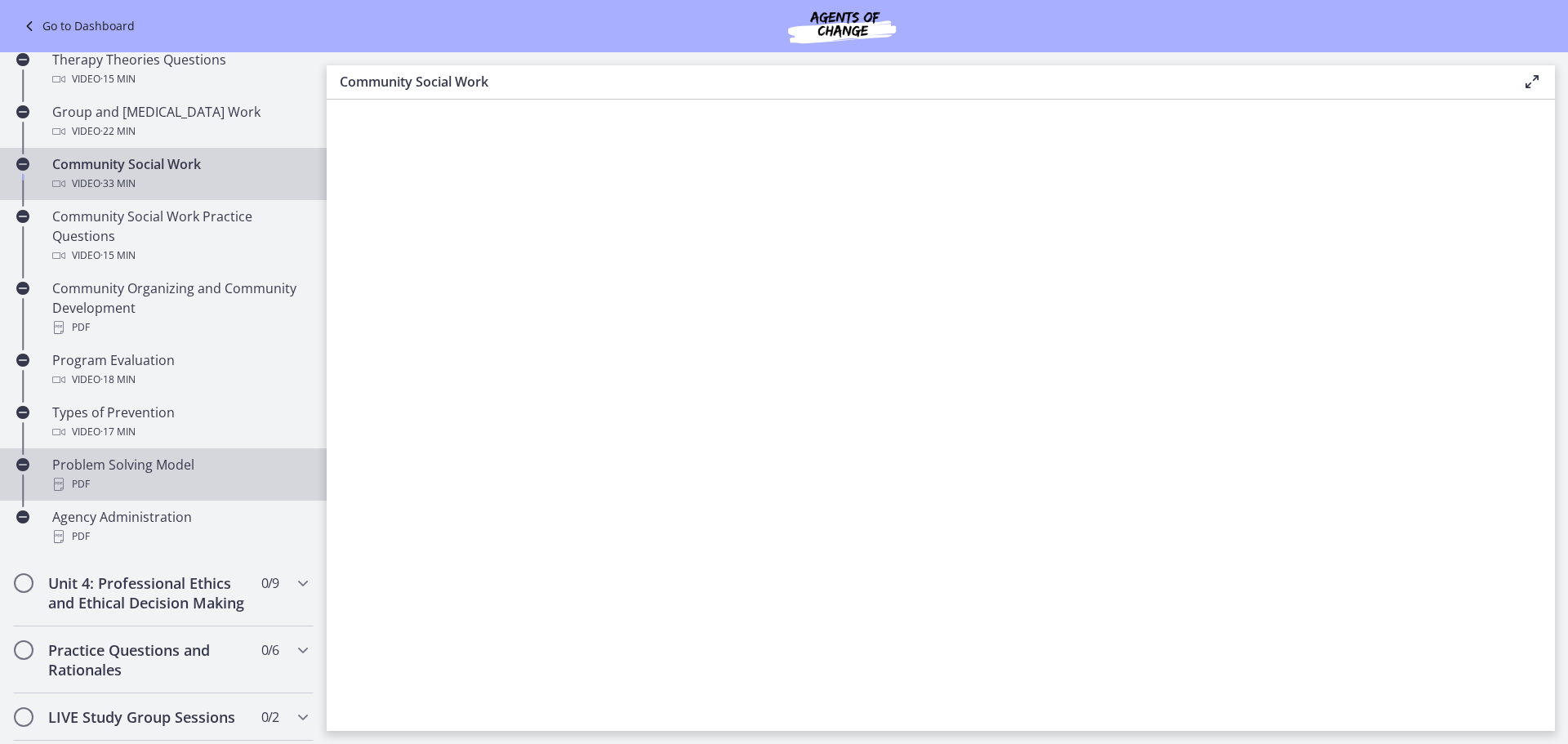
scroll to position [736, 0]
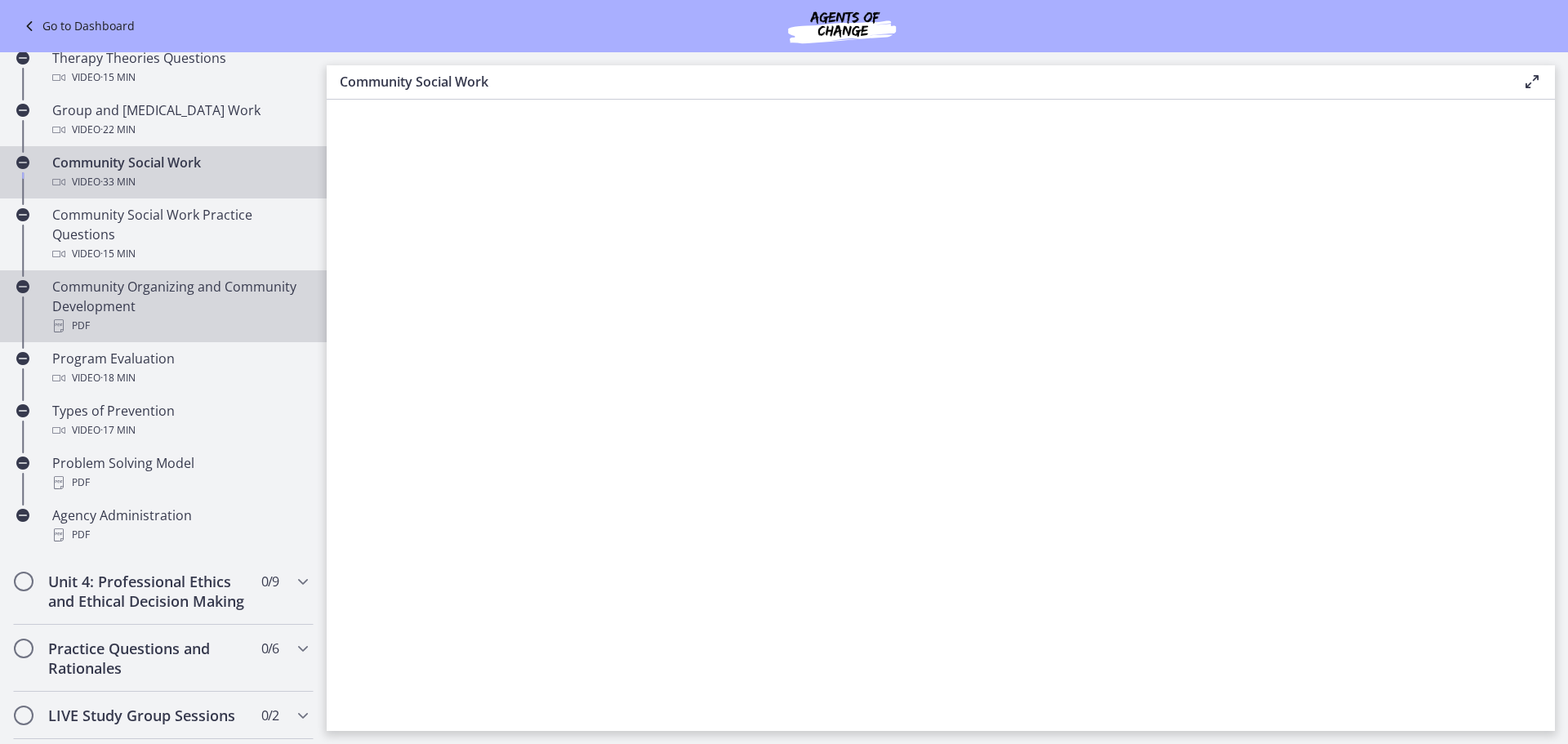
click at [212, 303] on div "Community Organizing and Community Development PDF" at bounding box center [179, 306] width 255 height 58
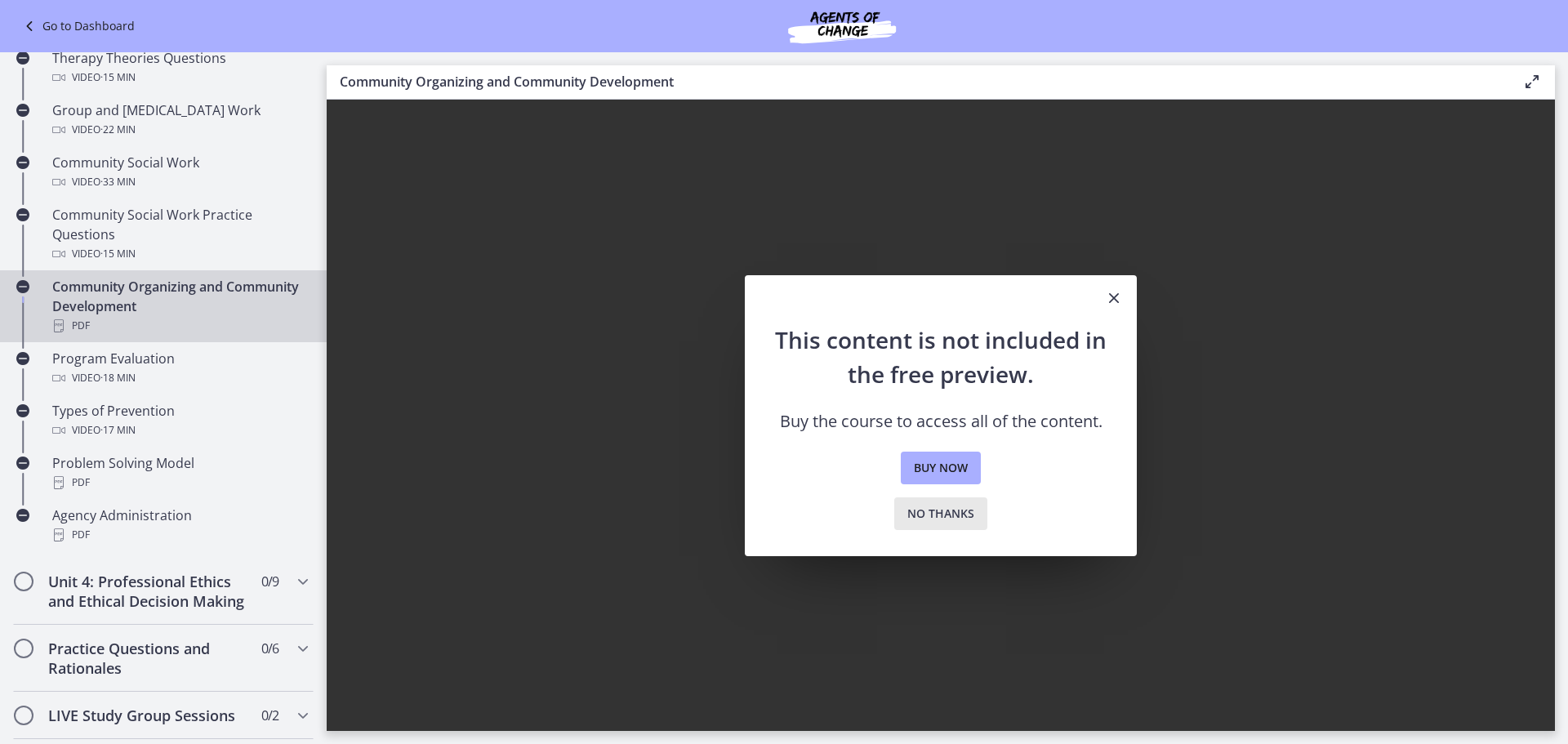
click at [922, 507] on span "No thanks" at bounding box center [940, 513] width 67 height 20
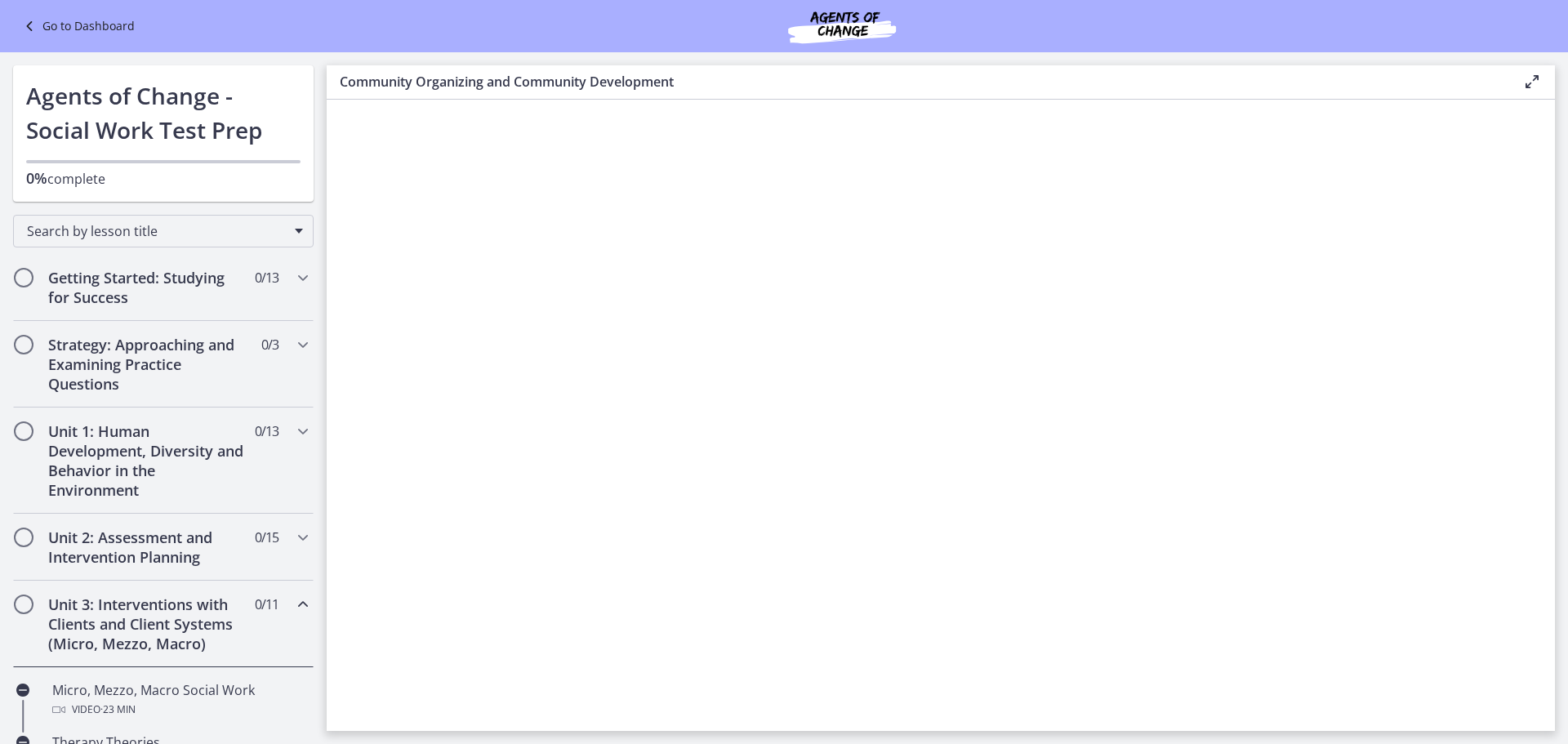
click at [92, 27] on link "Go to Dashboard" at bounding box center [77, 25] width 115 height 20
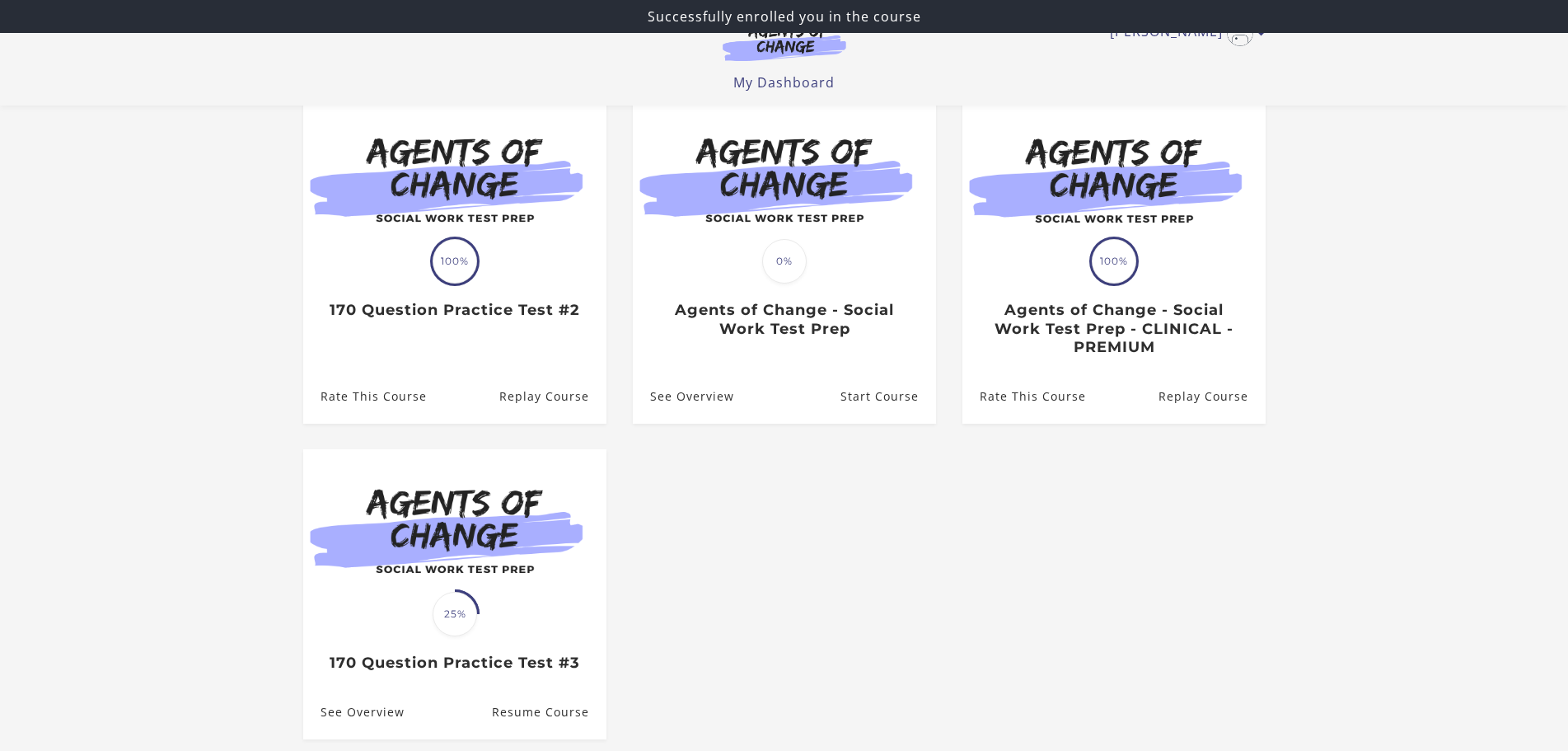
scroll to position [165, 0]
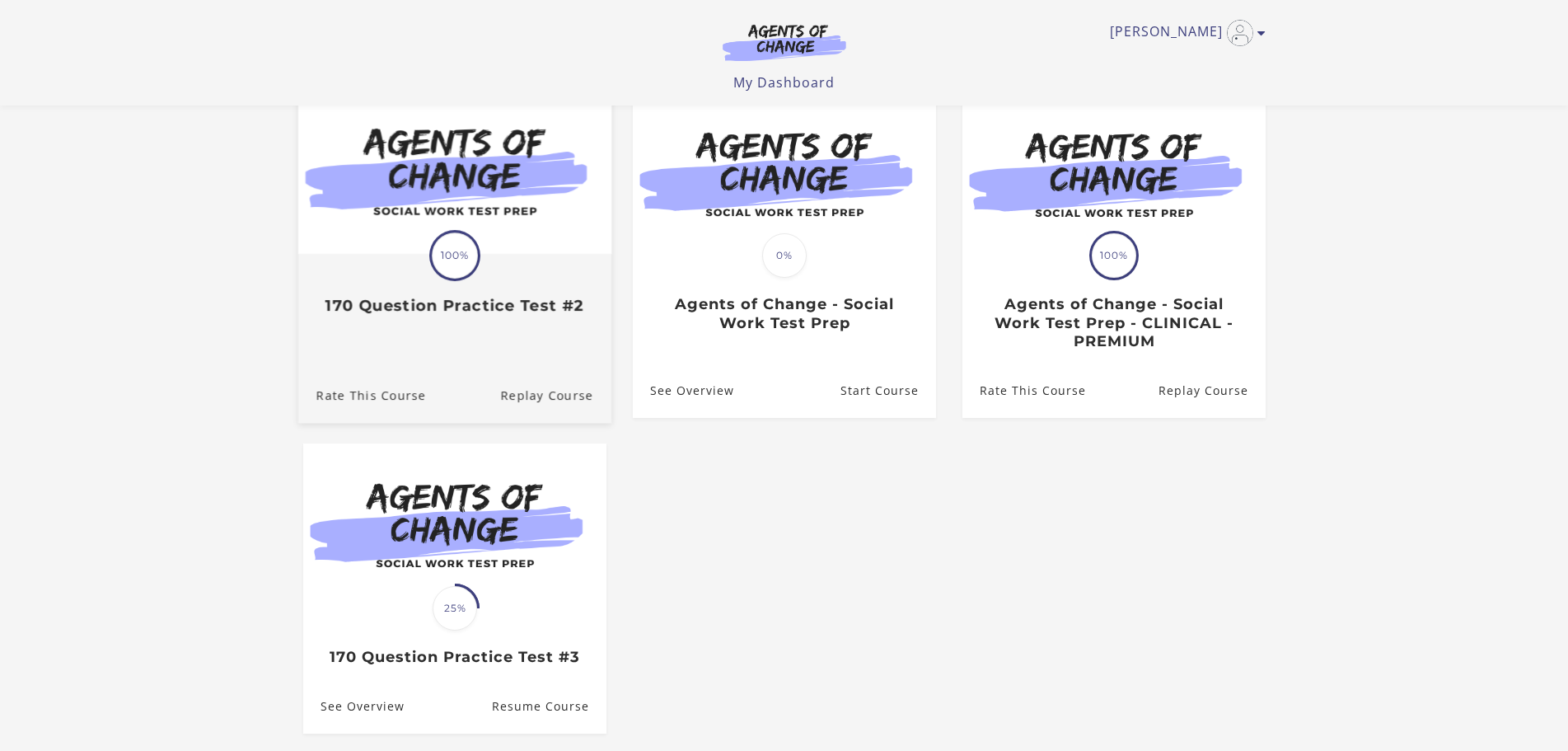
click at [580, 220] on img at bounding box center [454, 169] width 313 height 169
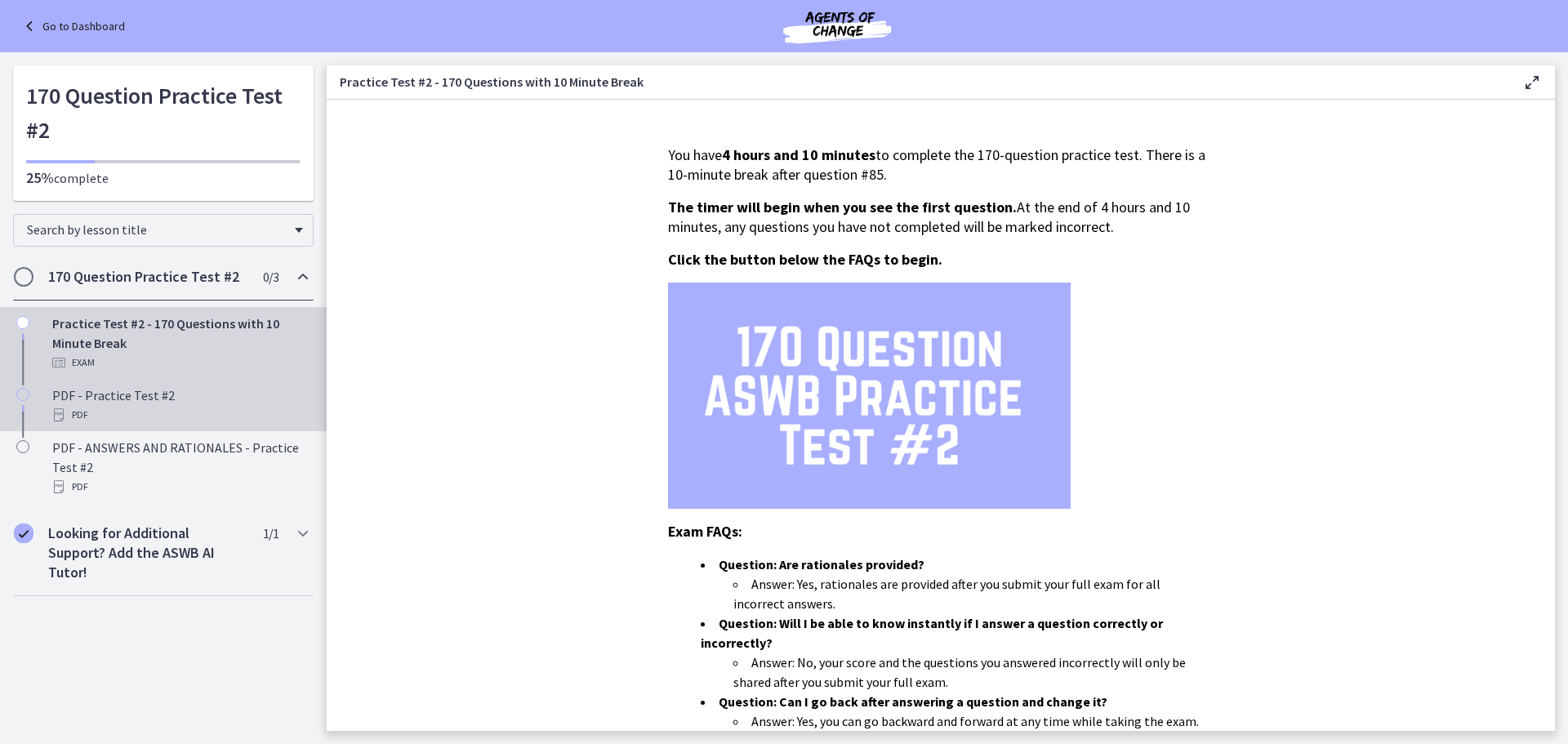
click at [170, 391] on div "PDF - Practice Test #2 PDF" at bounding box center [179, 405] width 255 height 40
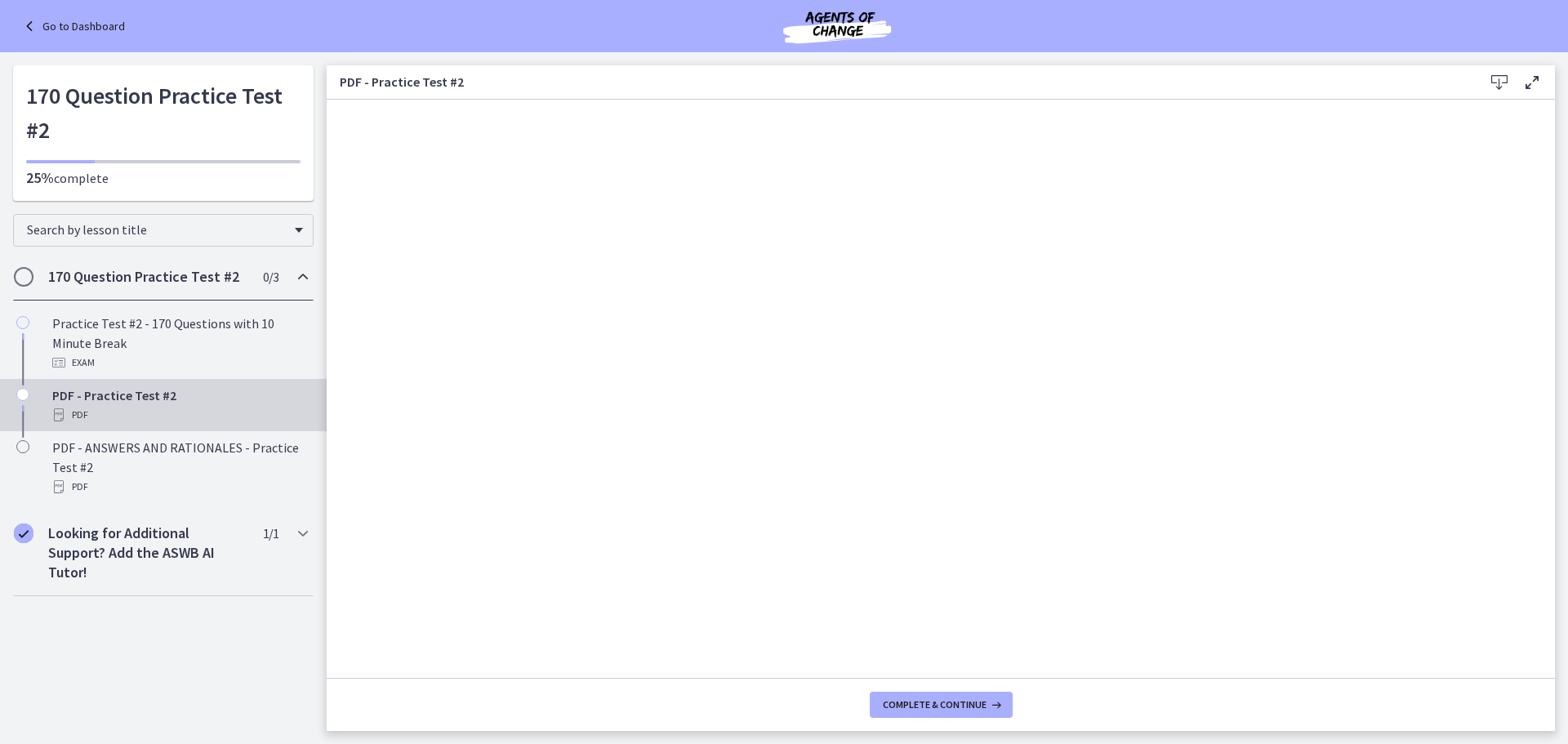
click at [33, 28] on icon at bounding box center [31, 25] width 23 height 20
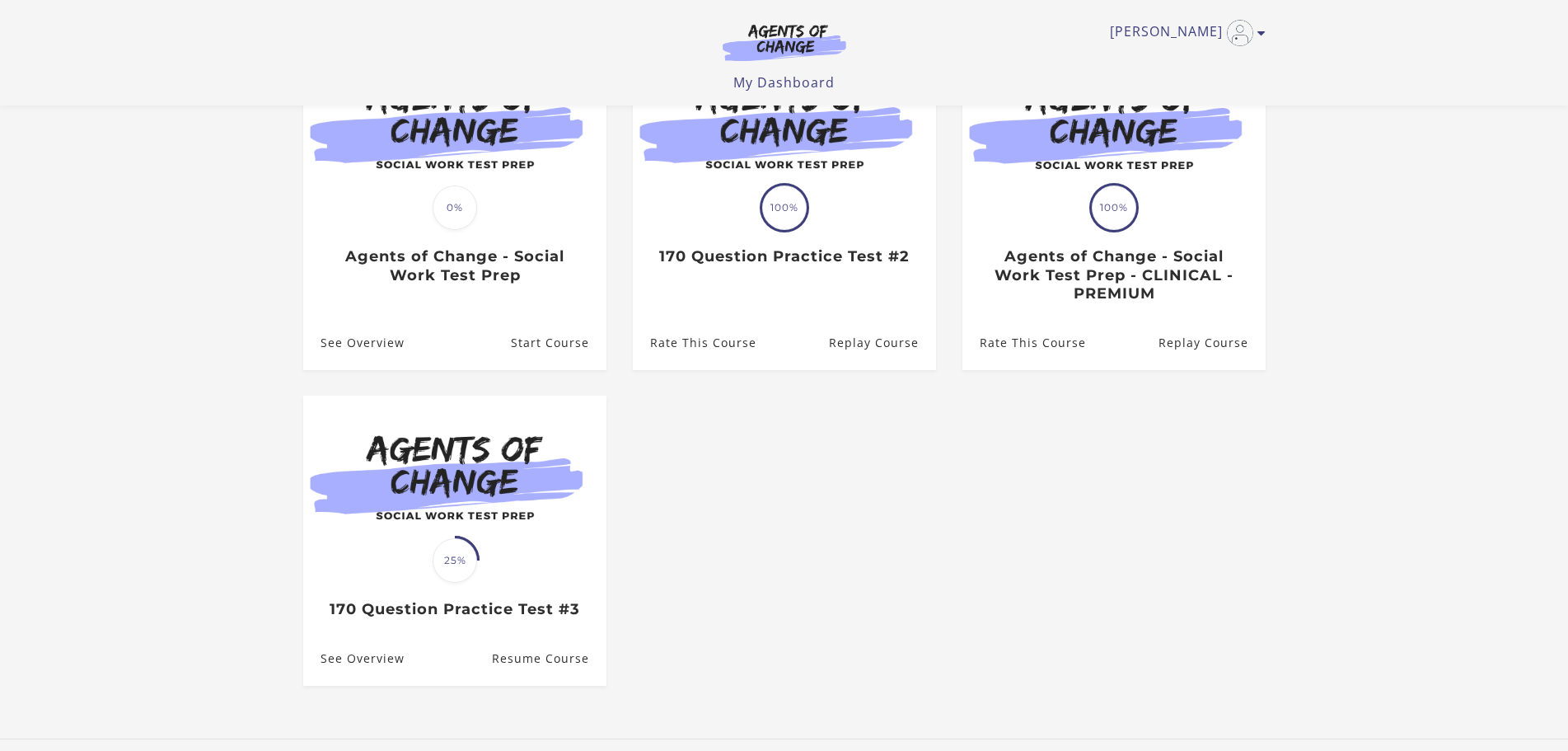
scroll to position [247, 0]
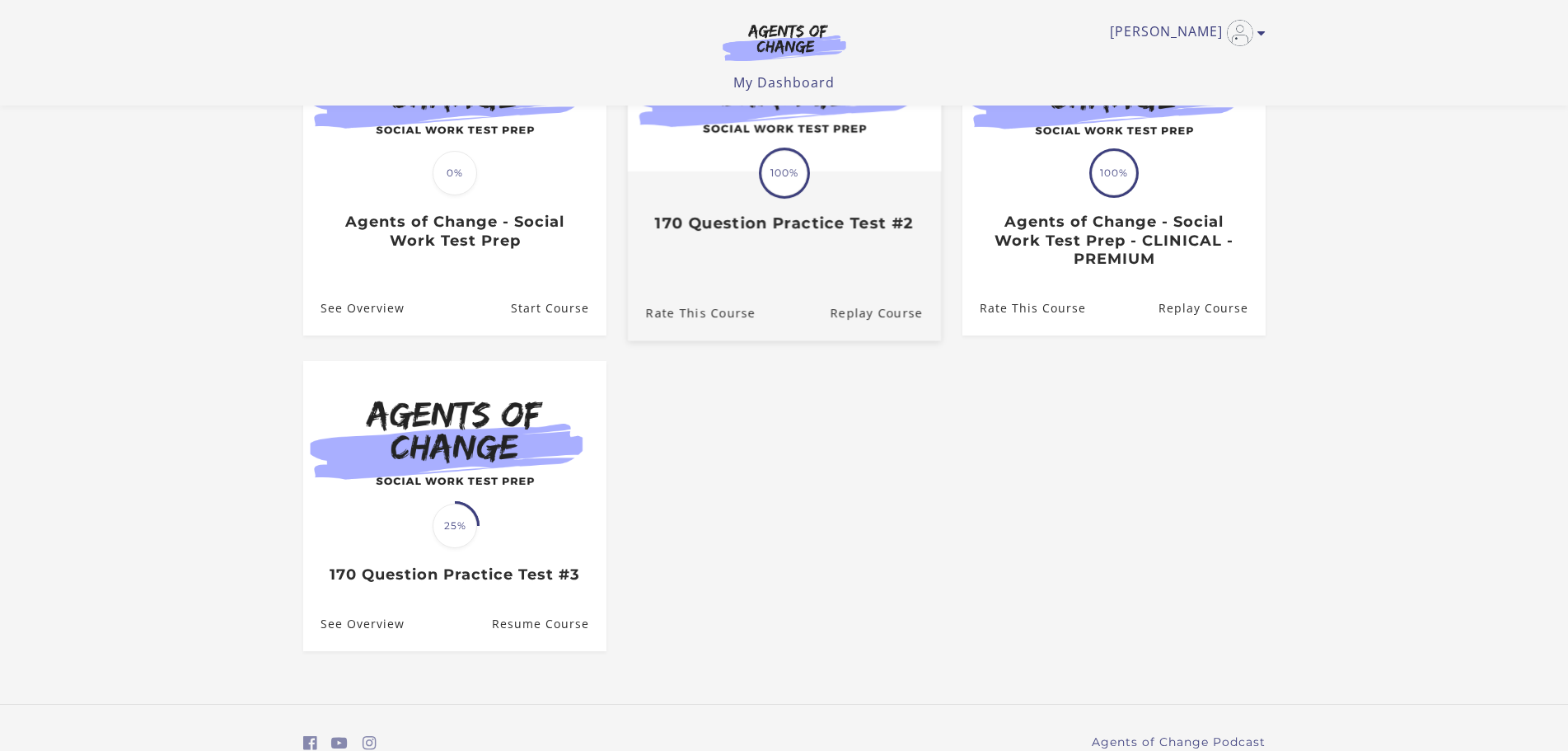
click at [859, 188] on div "Translation missing: en.liquid.partials.dashboard_course_card.progress_descript…" at bounding box center [783, 203] width 313 height 60
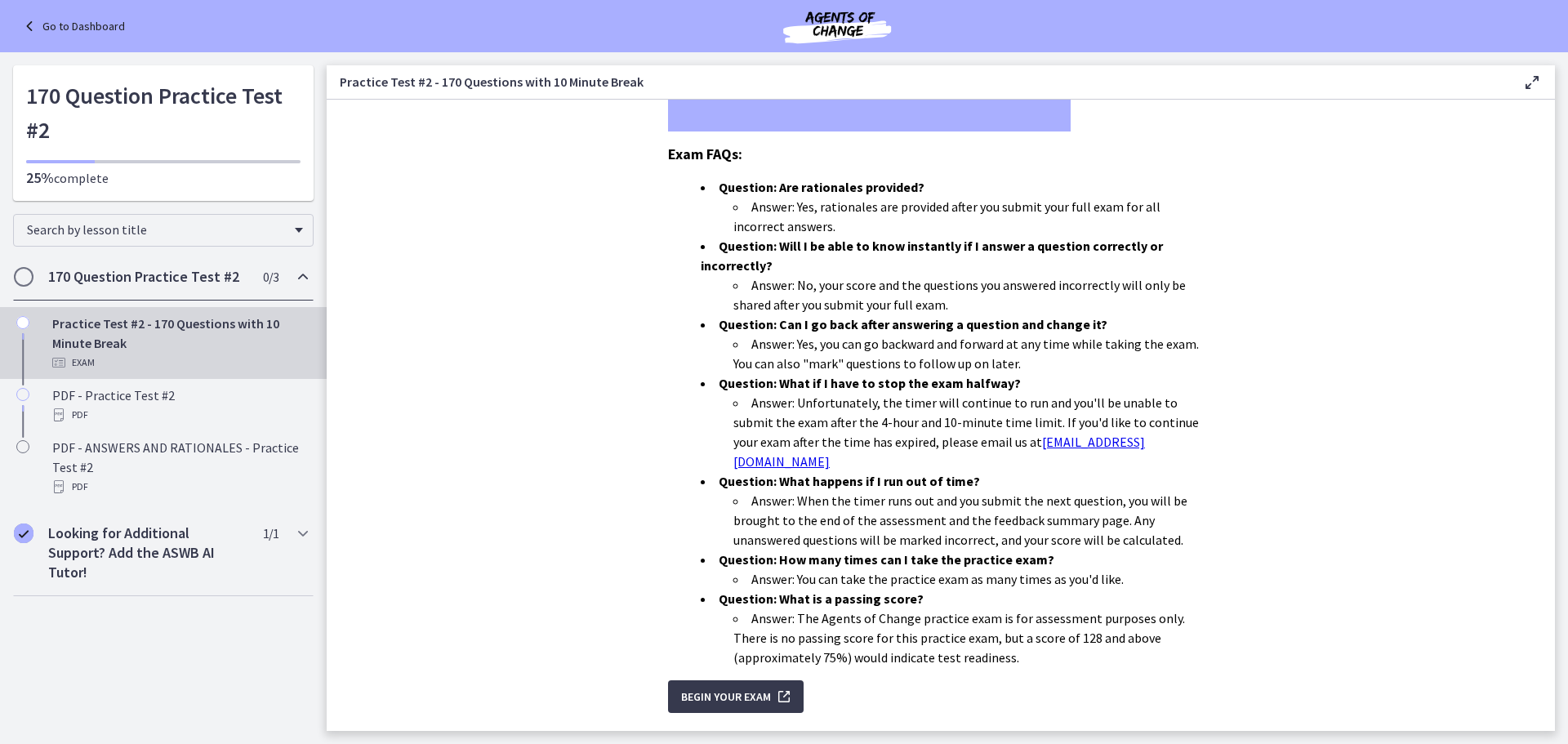
scroll to position [405, 0]
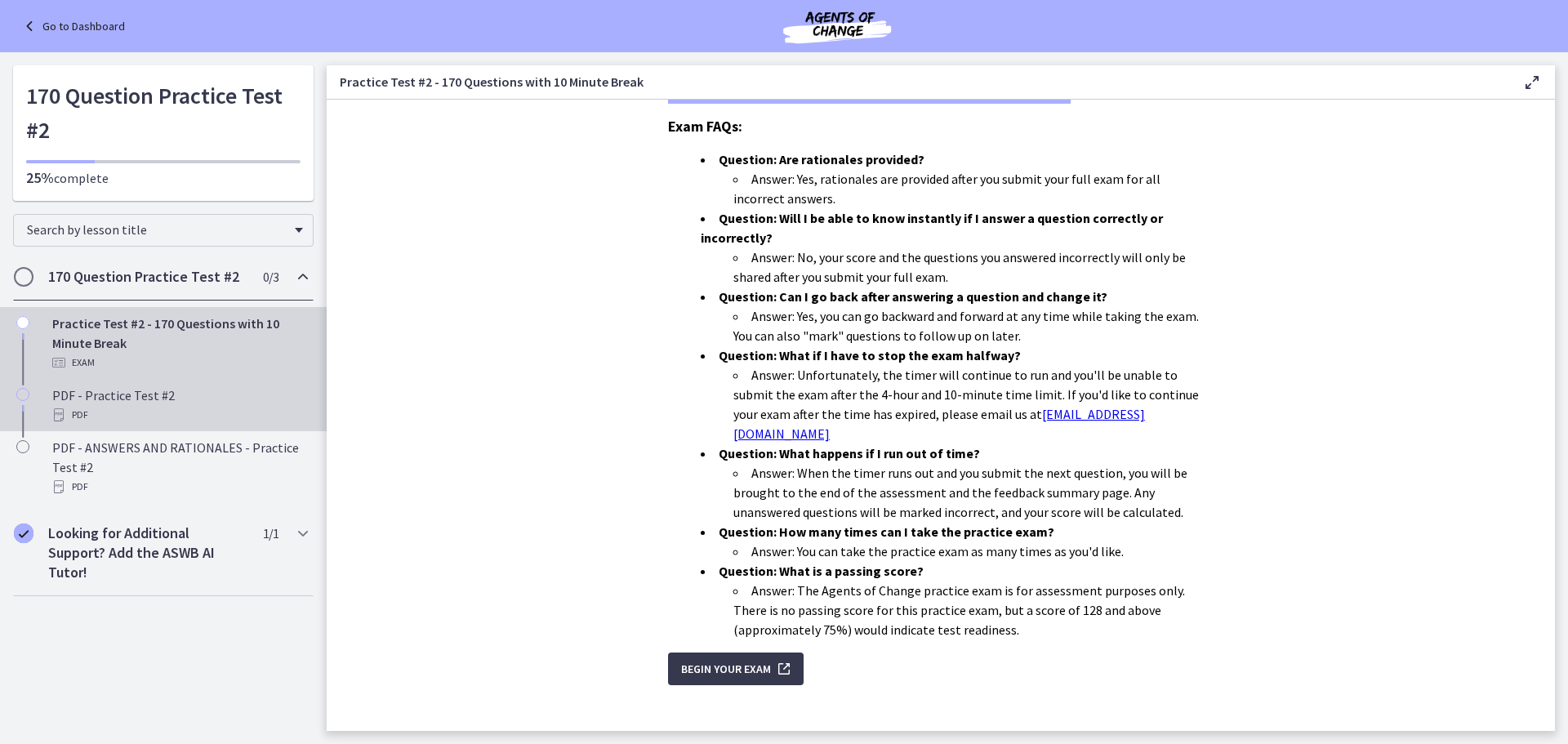
click at [127, 408] on div "PDF" at bounding box center [179, 415] width 255 height 20
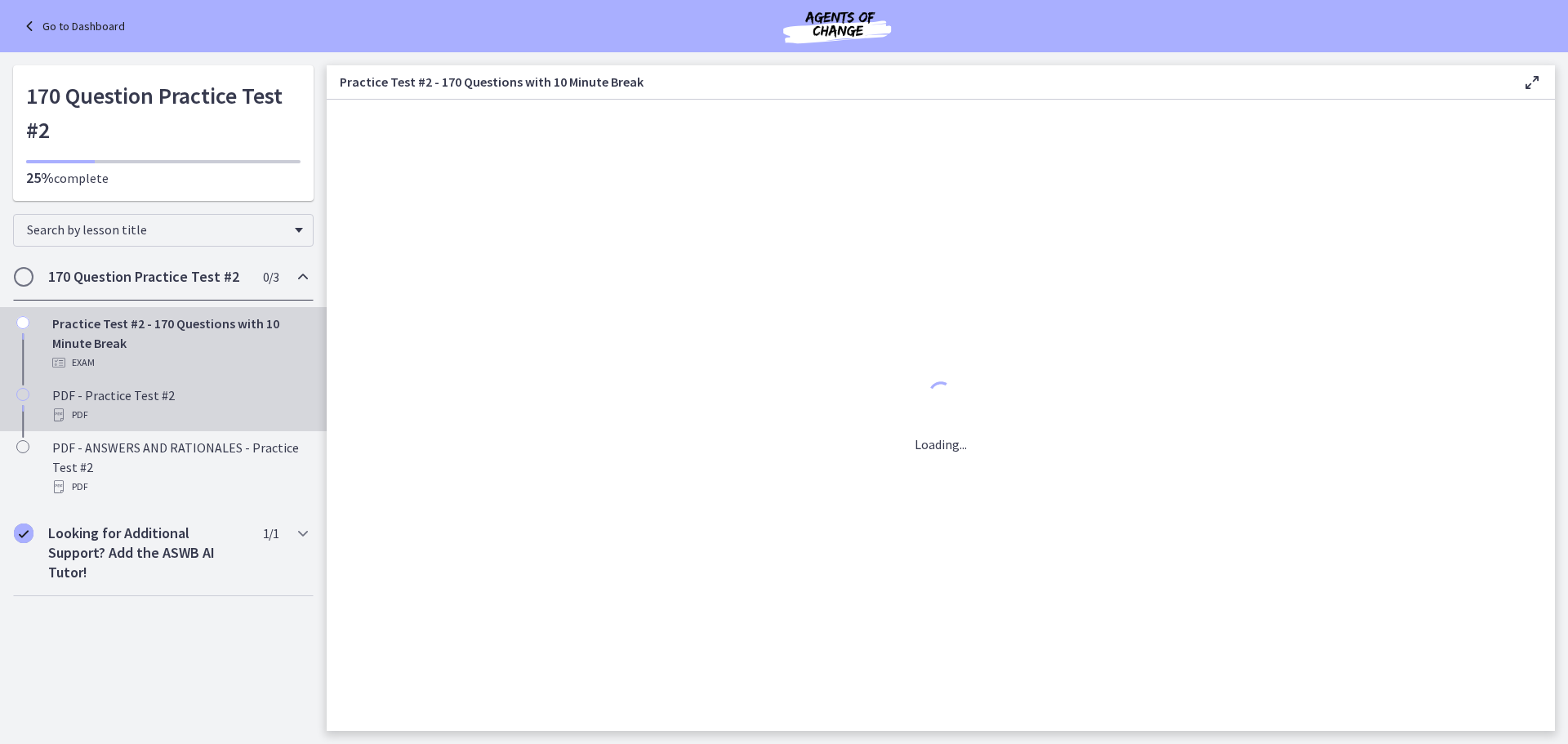
scroll to position [0, 0]
